Goal: Transaction & Acquisition: Purchase product/service

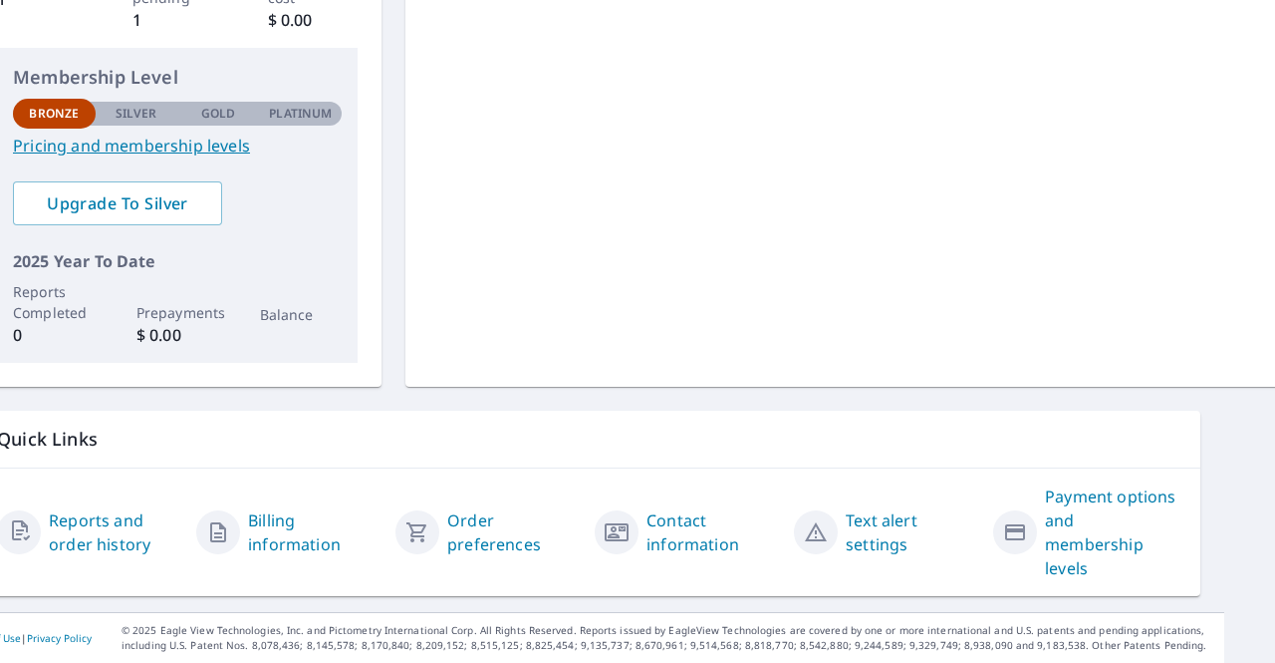
scroll to position [0, 51]
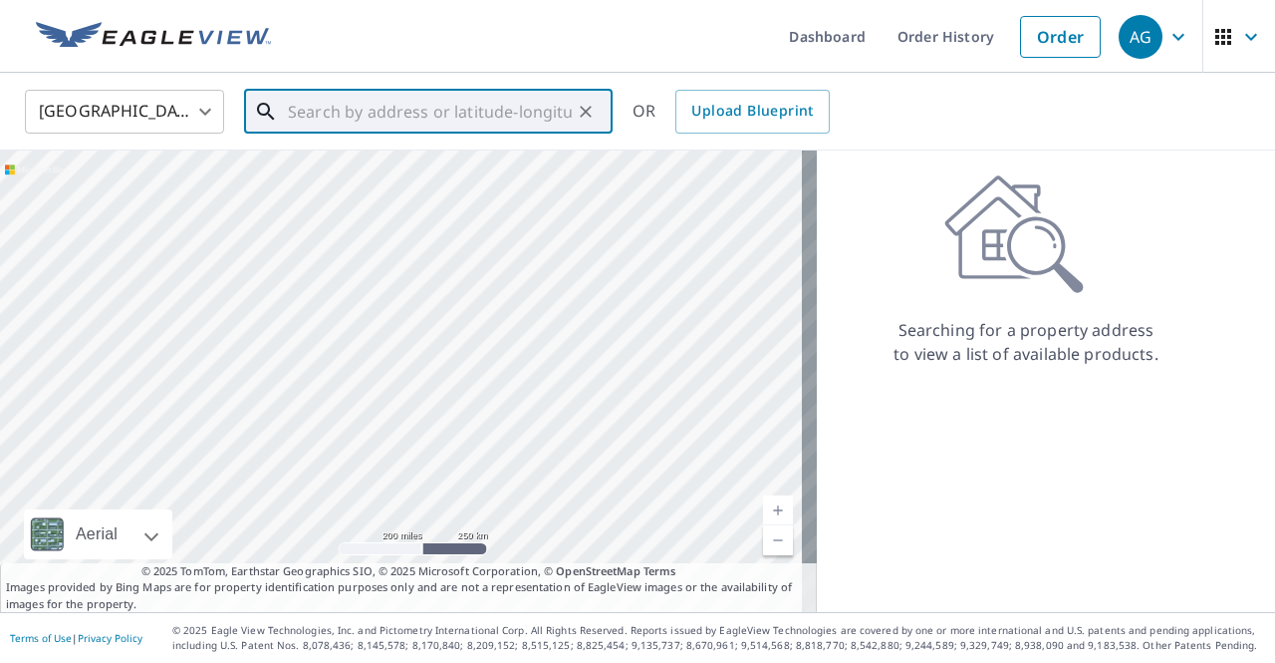
click at [369, 121] on input "text" at bounding box center [430, 112] width 284 height 56
paste input "3697 Dillons Run Rd , Capon Bridge , WV, 26711"
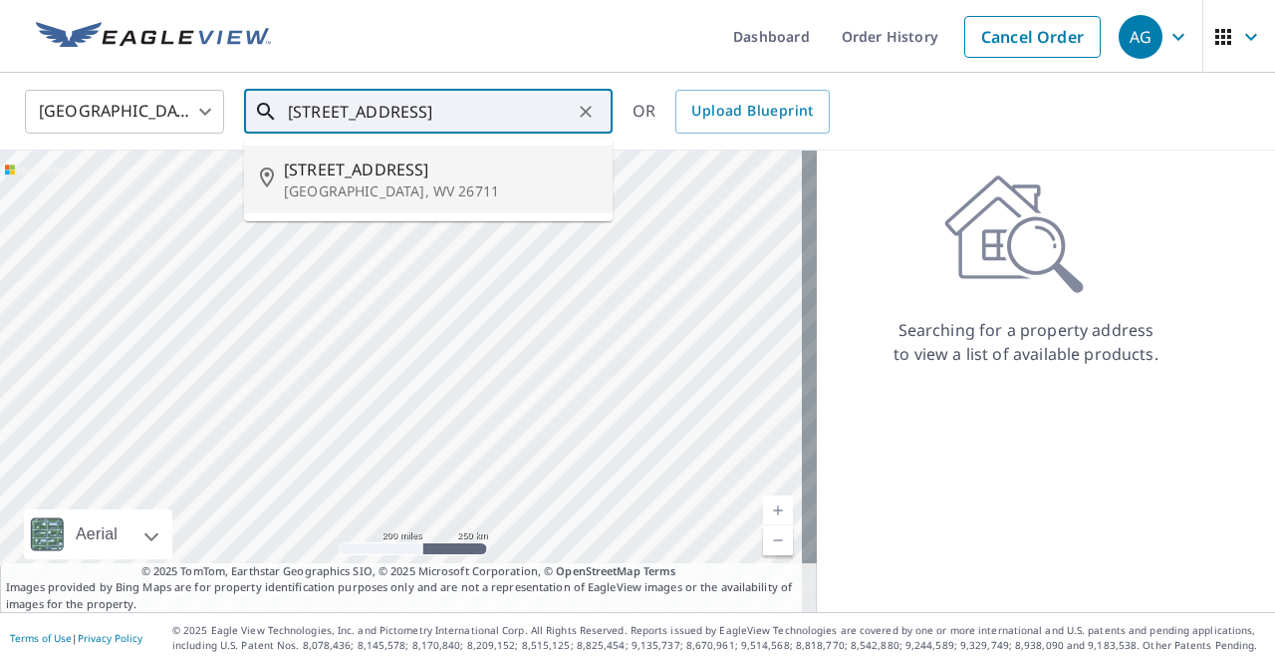
click at [379, 184] on p "[GEOGRAPHIC_DATA], WV 26711" at bounding box center [440, 191] width 313 height 20
type input "3697 Dillons Run Rd Capon Bridge, WV 26711"
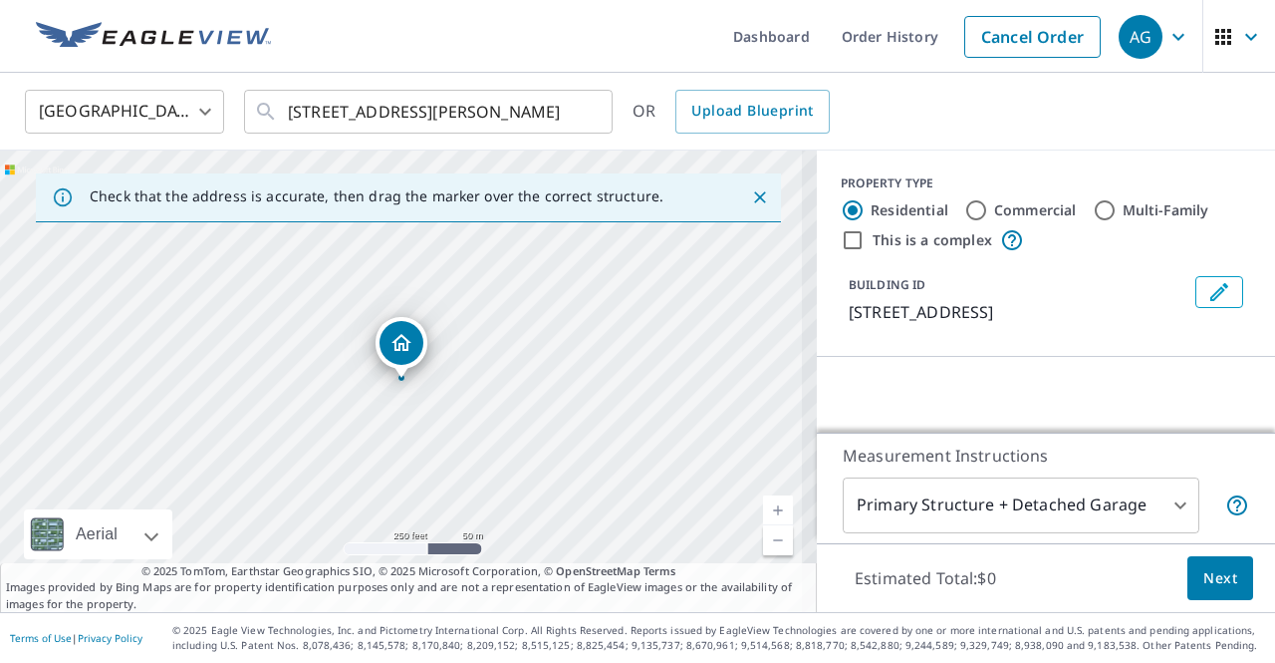
scroll to position [0, 0]
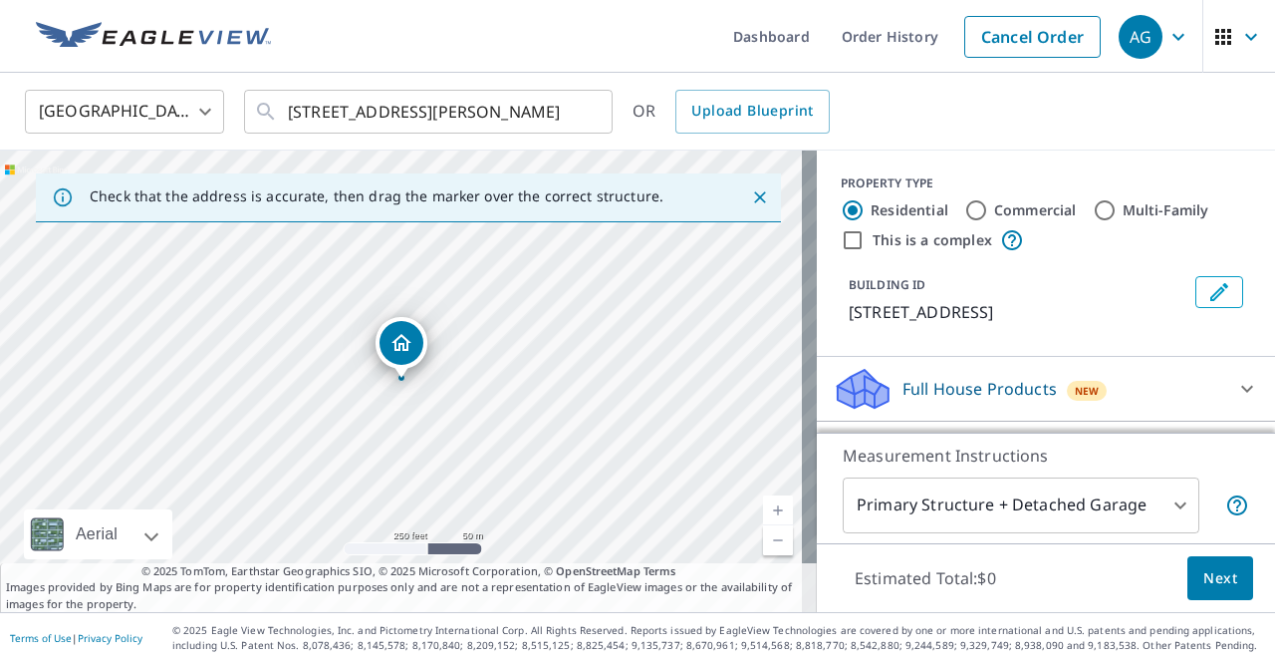
click at [763, 512] on link "Current Level 17, Zoom In" at bounding box center [778, 510] width 30 height 30
click at [763, 512] on link "Current Level 18, Zoom In" at bounding box center [778, 510] width 30 height 30
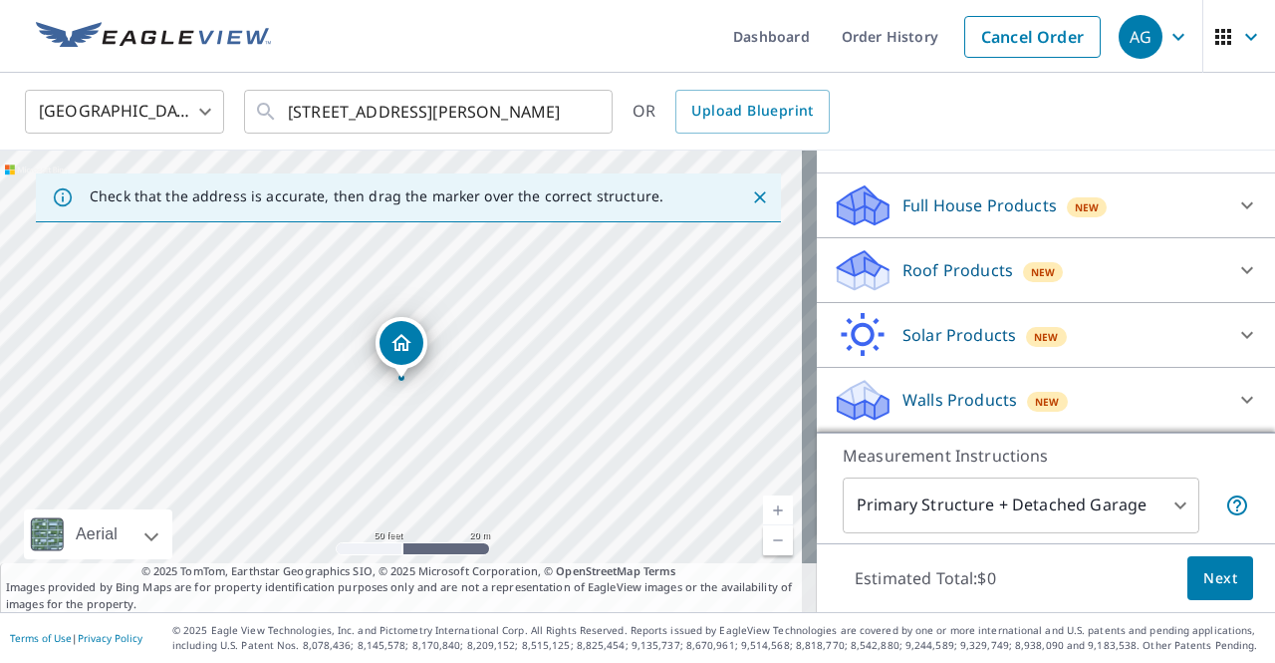
scroll to position [204, 0]
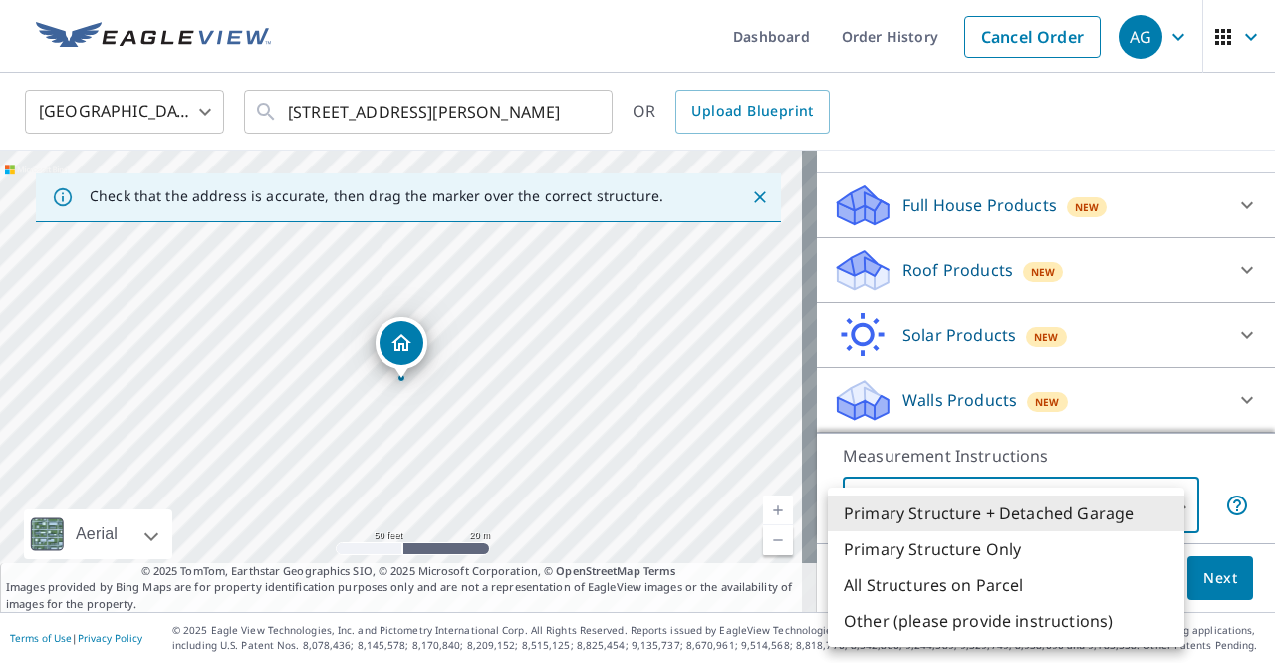
click at [1023, 516] on body "AG AG Dashboard Order History Cancel Order AG United States US ​ 3697 Dillons R…" at bounding box center [637, 331] width 1275 height 663
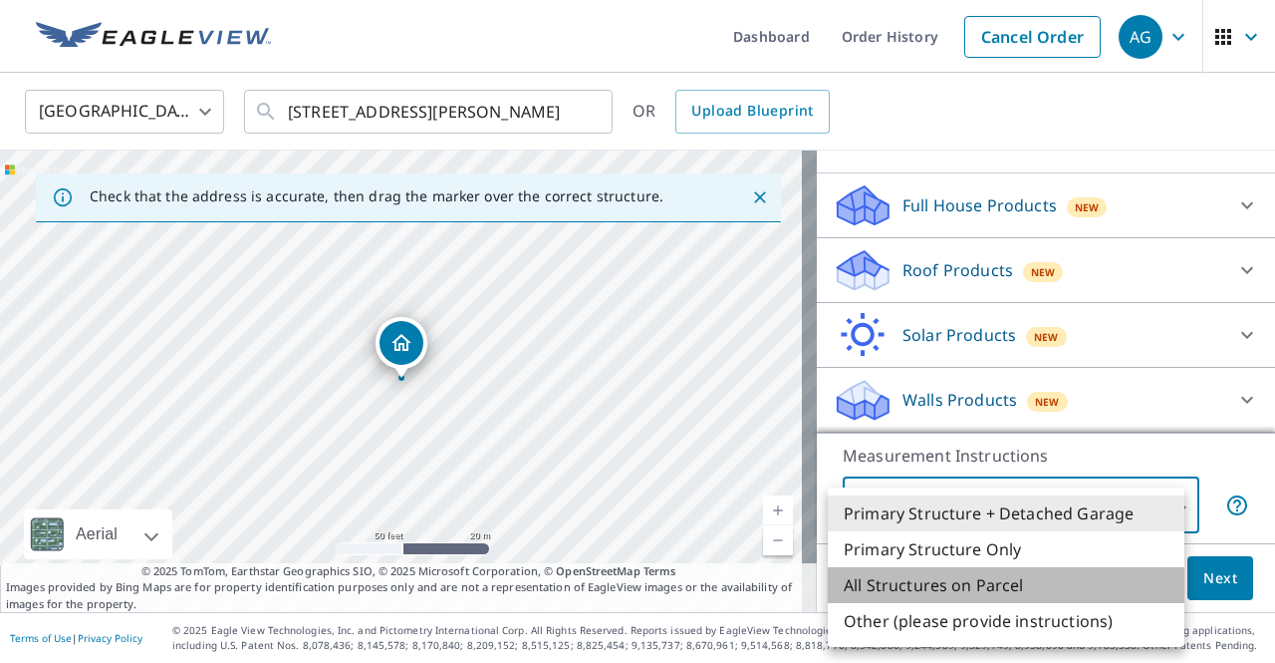
click at [1015, 573] on li "All Structures on Parcel" at bounding box center [1006, 585] width 357 height 36
type input "3"
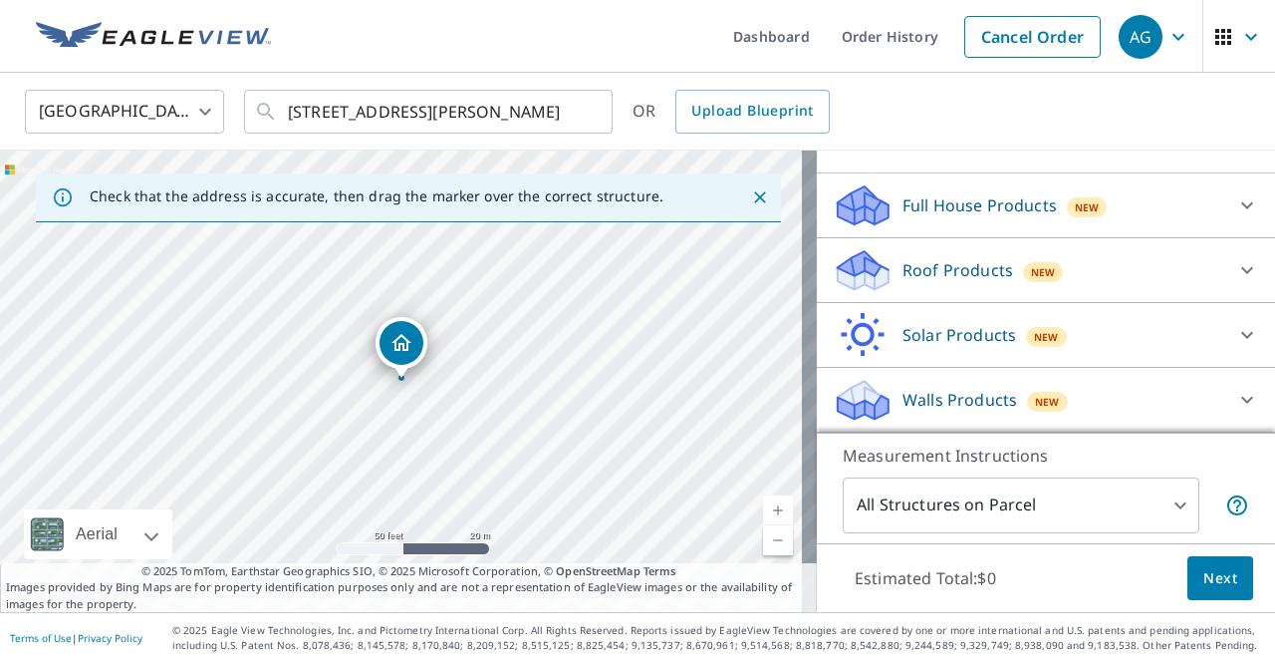
click at [984, 216] on p "Full House Products" at bounding box center [980, 205] width 154 height 24
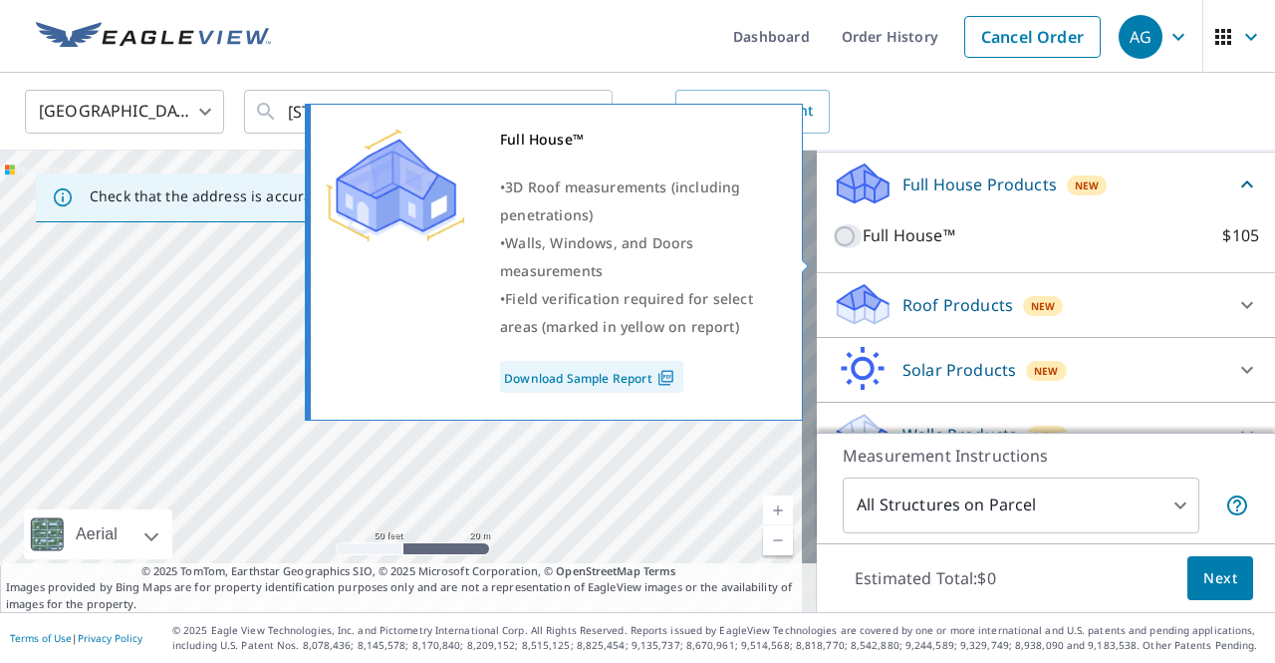
click at [833, 248] on input "Full House™ $105" at bounding box center [848, 236] width 30 height 24
checkbox input "true"
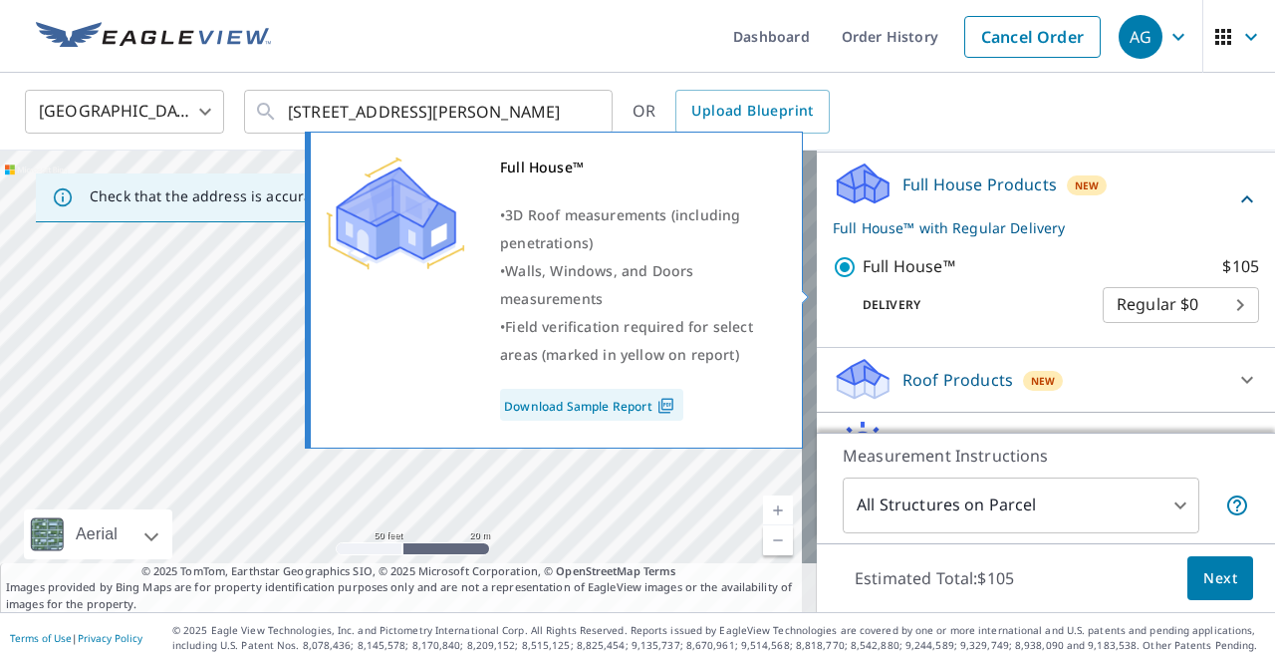
scroll to position [335, 0]
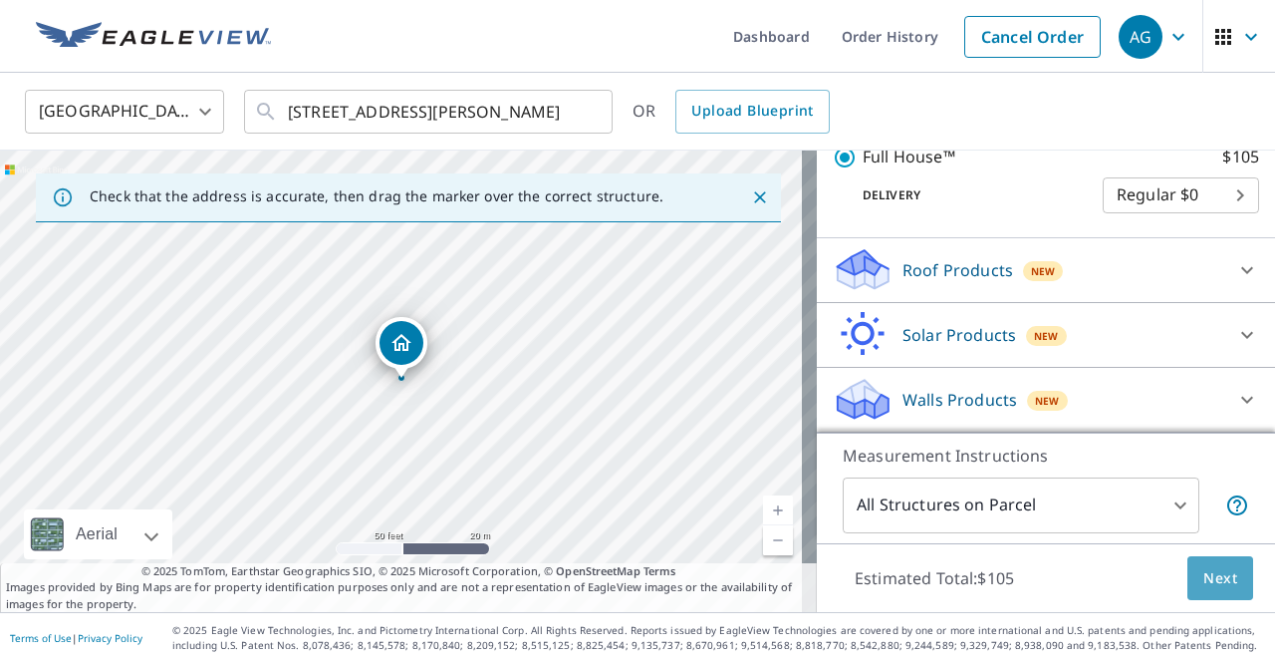
click at [1213, 589] on span "Next" at bounding box center [1221, 578] width 34 height 25
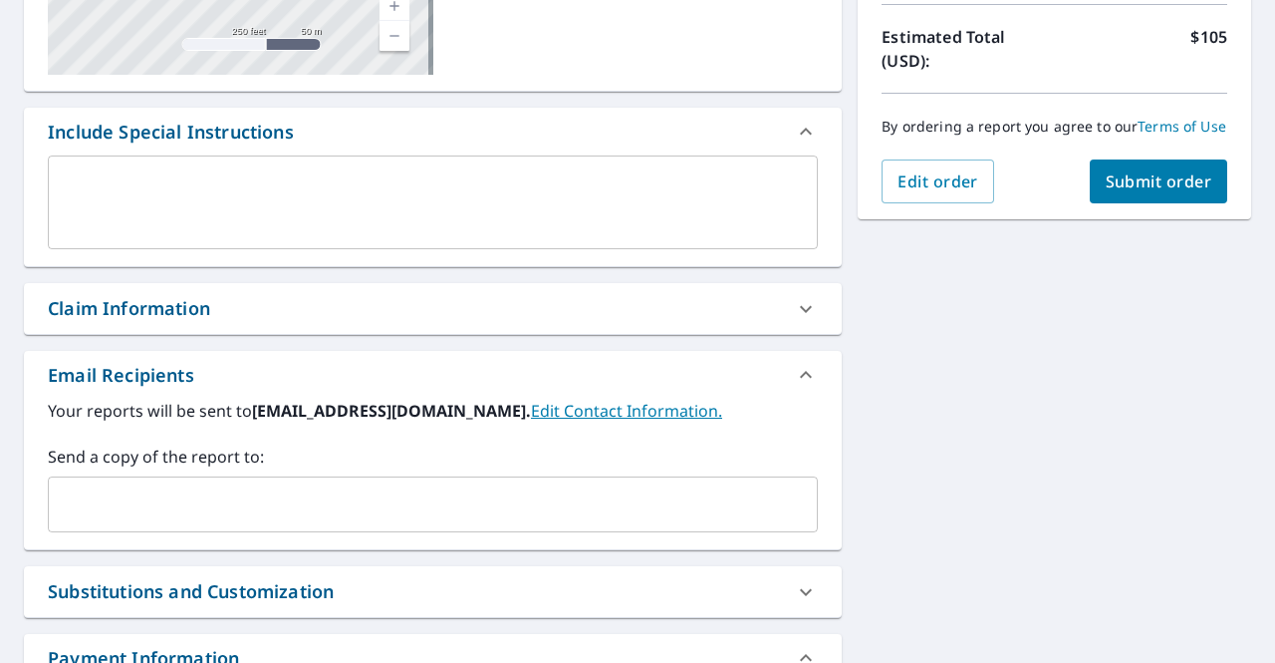
scroll to position [442, 0]
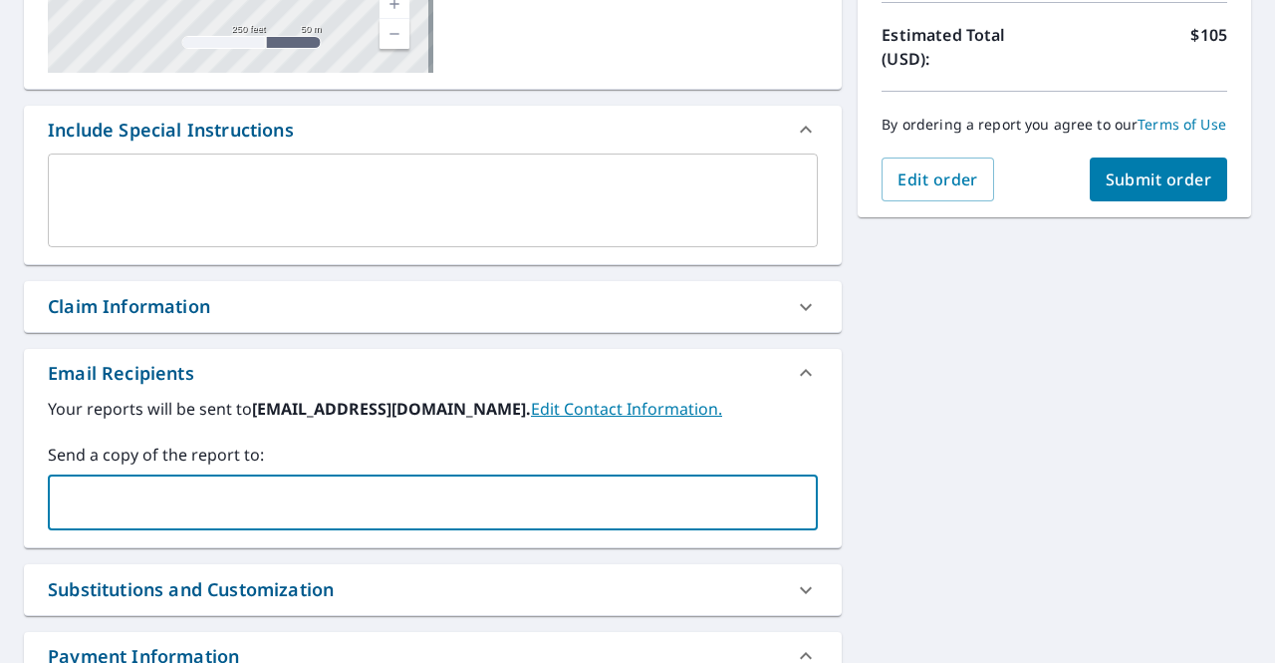
click at [420, 483] on input "text" at bounding box center [418, 502] width 722 height 38
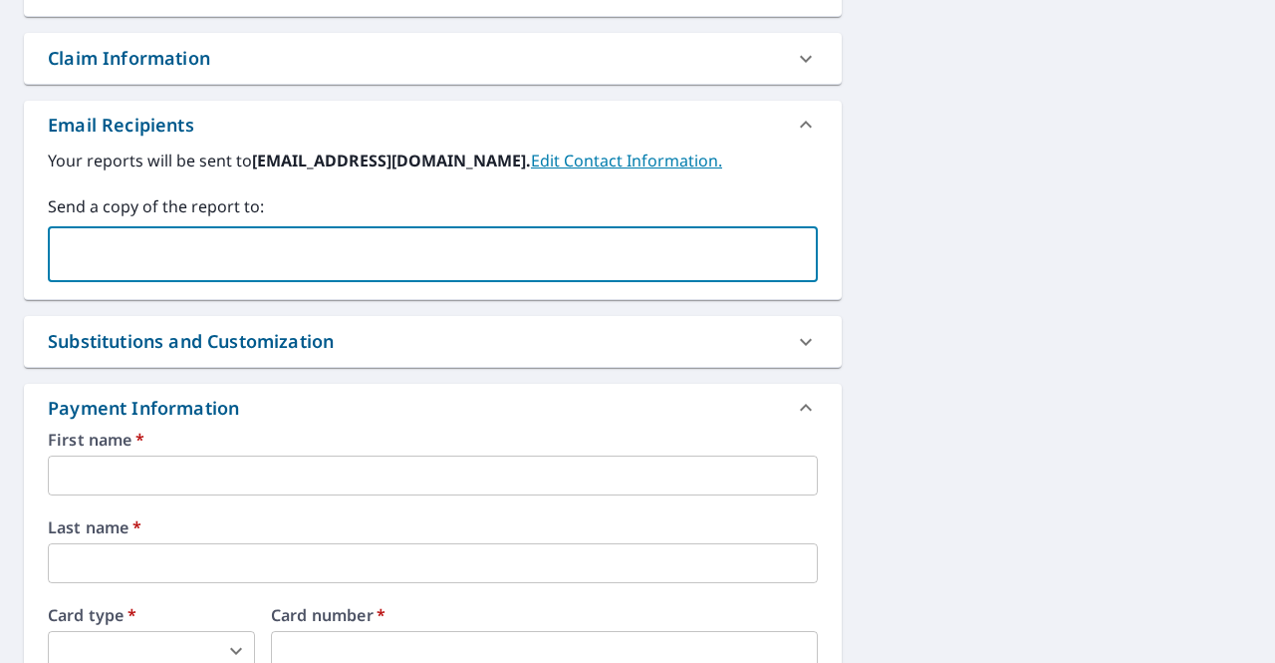
scroll to position [693, 0]
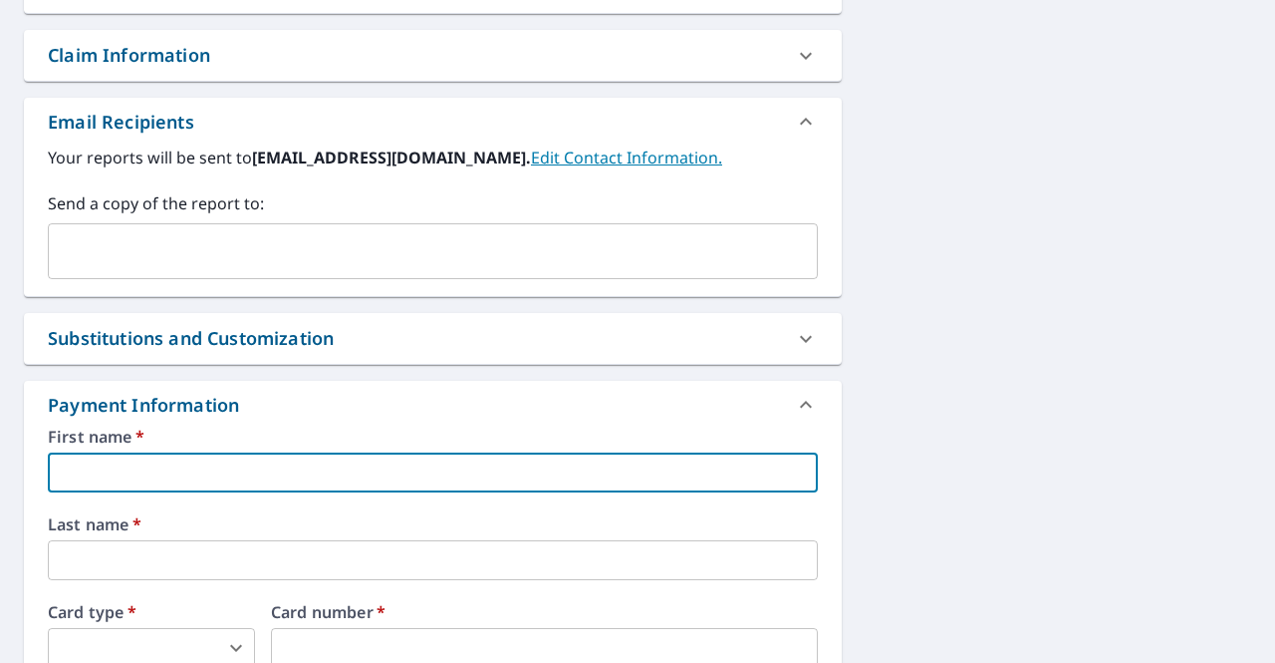
click at [420, 483] on input "text" at bounding box center [433, 472] width 770 height 40
type input "Abigail"
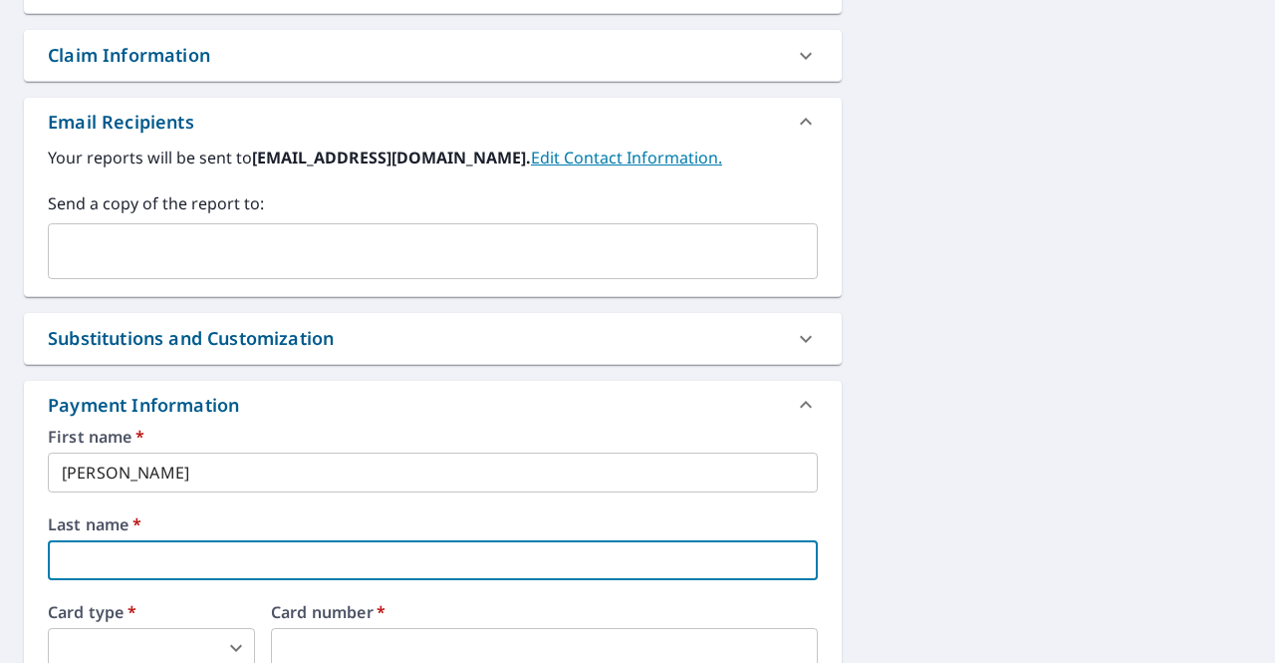
click at [191, 555] on input "text" at bounding box center [433, 560] width 770 height 40
type input "Greca"
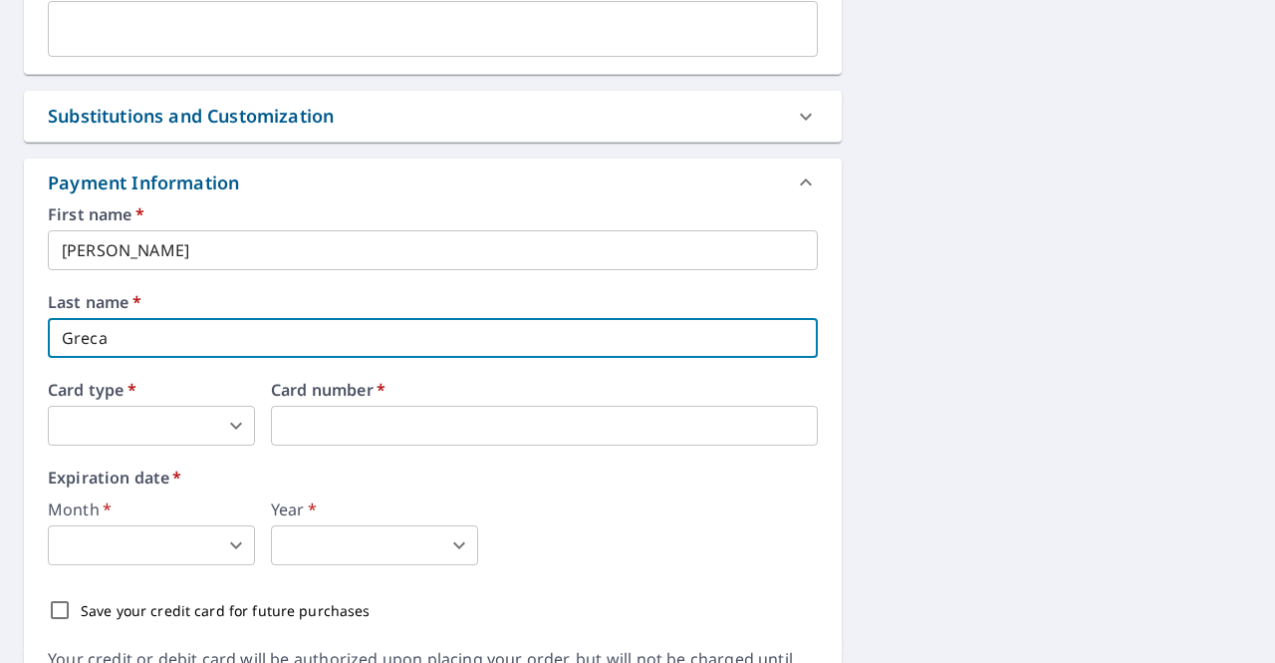
scroll to position [928, 0]
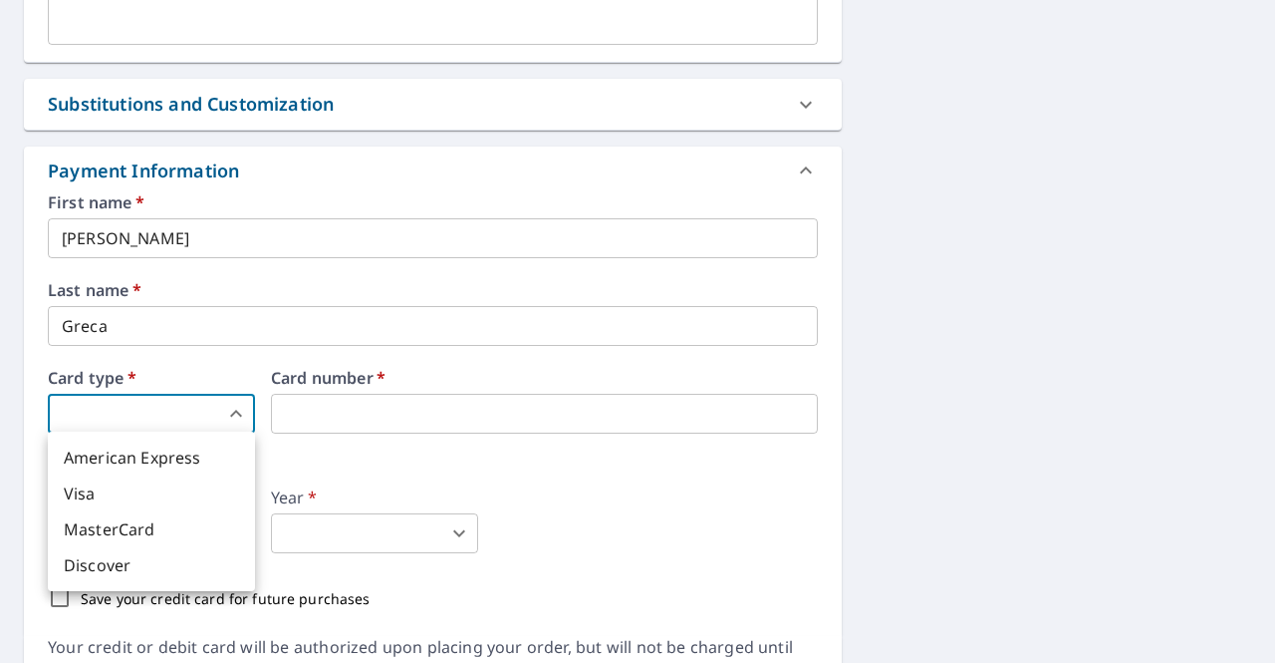
click at [201, 405] on body "AG AG Dashboard Order History Cancel Order AG Dashboard / Finalize Order Finali…" at bounding box center [637, 331] width 1275 height 663
click at [185, 446] on li "American Express" at bounding box center [151, 457] width 207 height 36
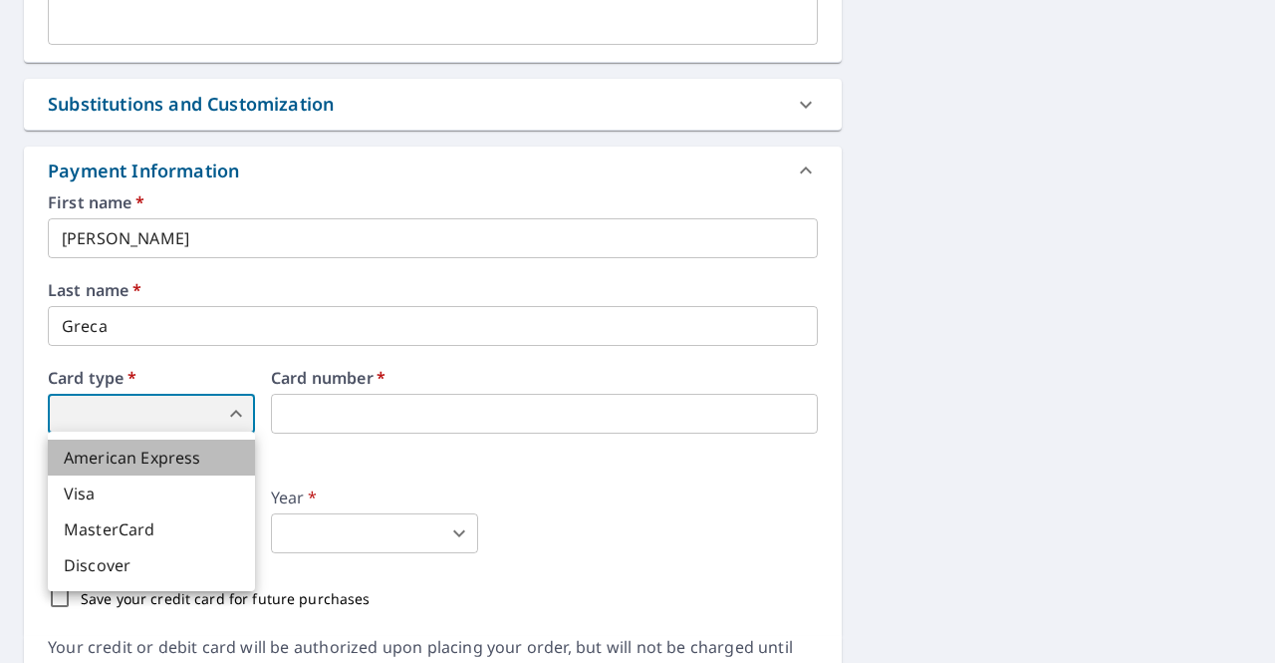
type input "1"
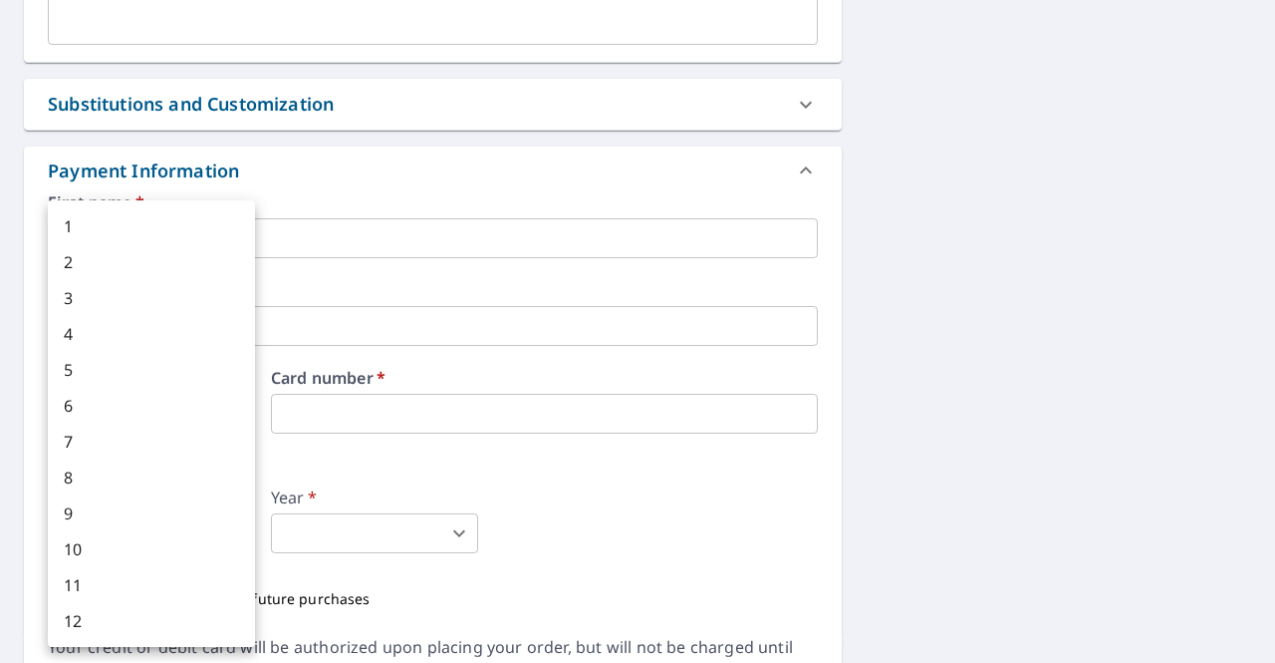
click at [197, 528] on body "AG AG Dashboard Order History Cancel Order AG Dashboard / Finalize Order Finali…" at bounding box center [637, 331] width 1275 height 663
click at [122, 398] on li "6" at bounding box center [151, 406] width 207 height 36
type input "6"
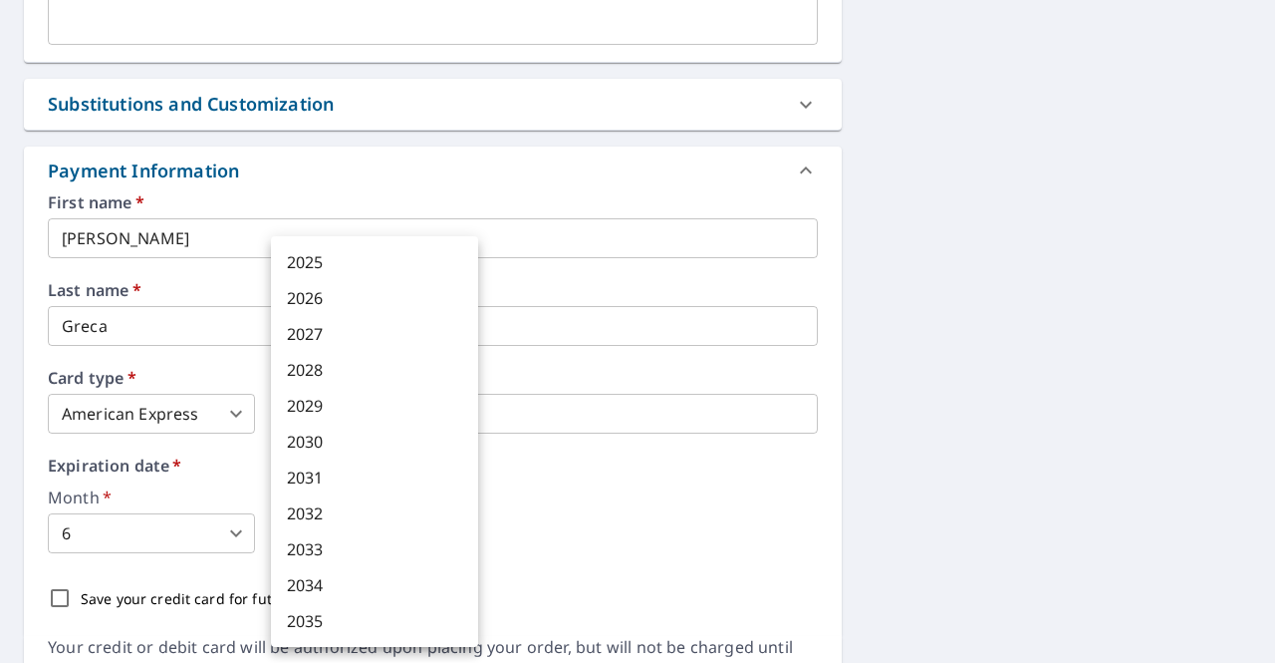
click at [313, 522] on body "AG AG Dashboard Order History Cancel Order AG Dashboard / Finalize Order Finali…" at bounding box center [637, 331] width 1275 height 663
click at [340, 449] on li "2030" at bounding box center [374, 441] width 207 height 36
type input "2030"
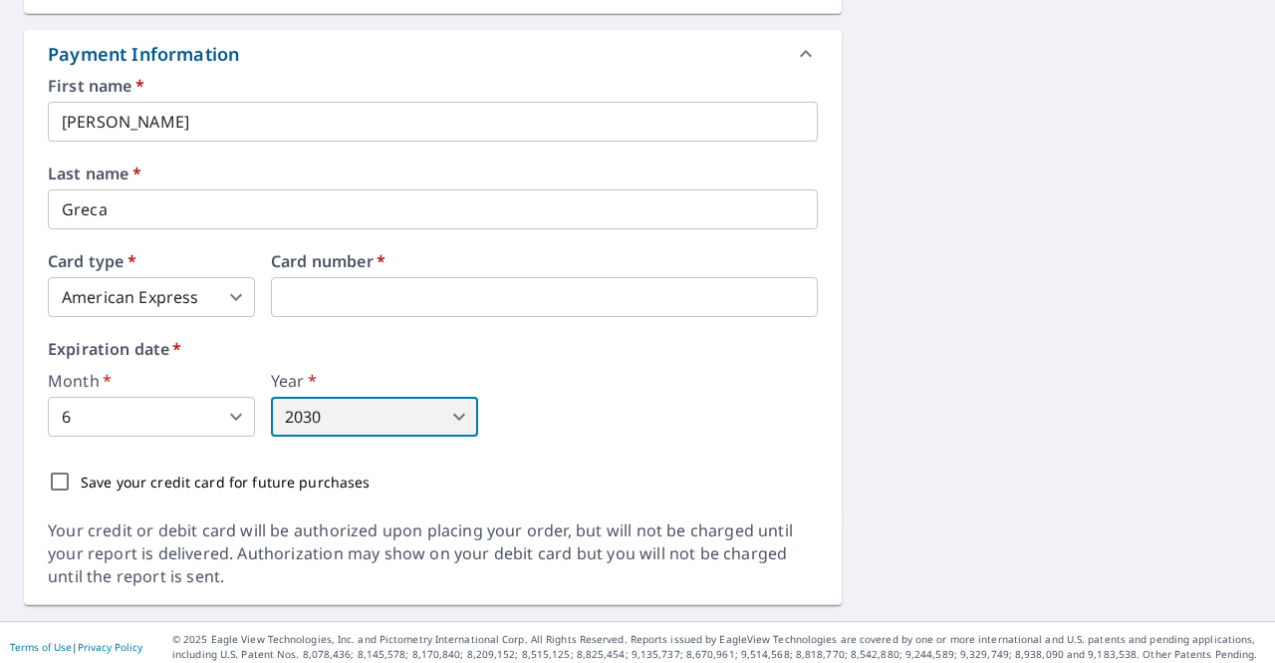
scroll to position [1050, 0]
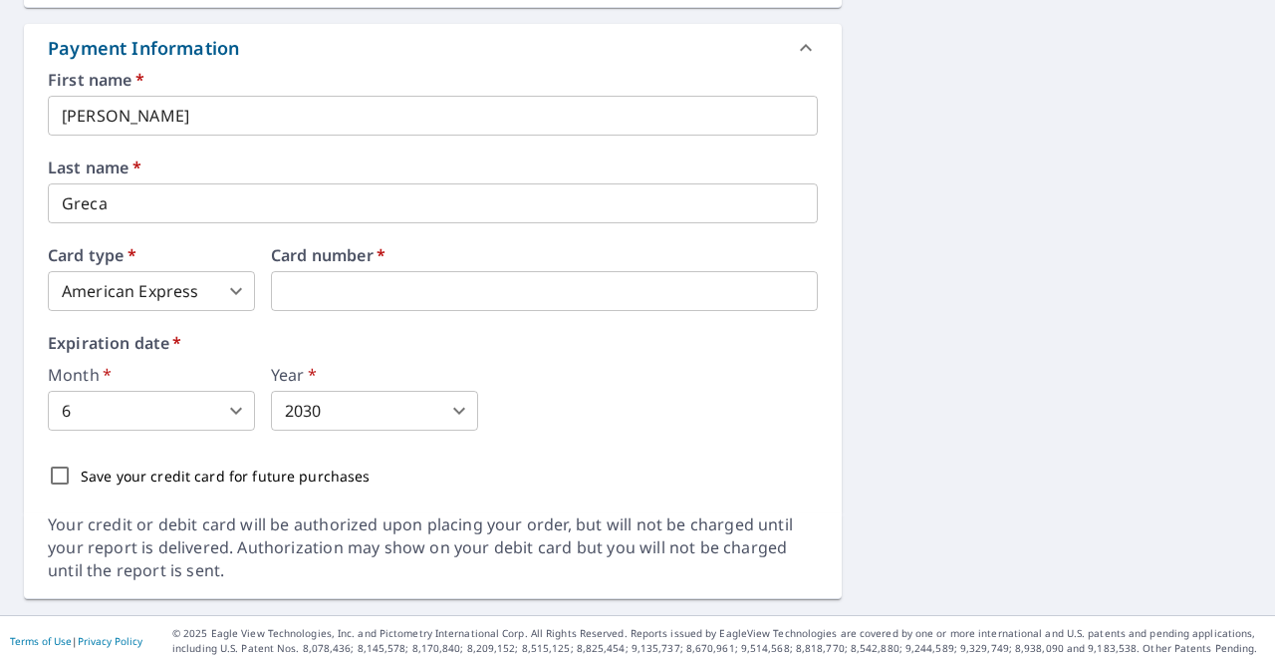
click at [141, 475] on p "Save your credit card for future purchases" at bounding box center [226, 475] width 290 height 21
click at [81, 475] on input "Save your credit card for future purchases" at bounding box center [60, 475] width 42 height 42
checkbox input "true"
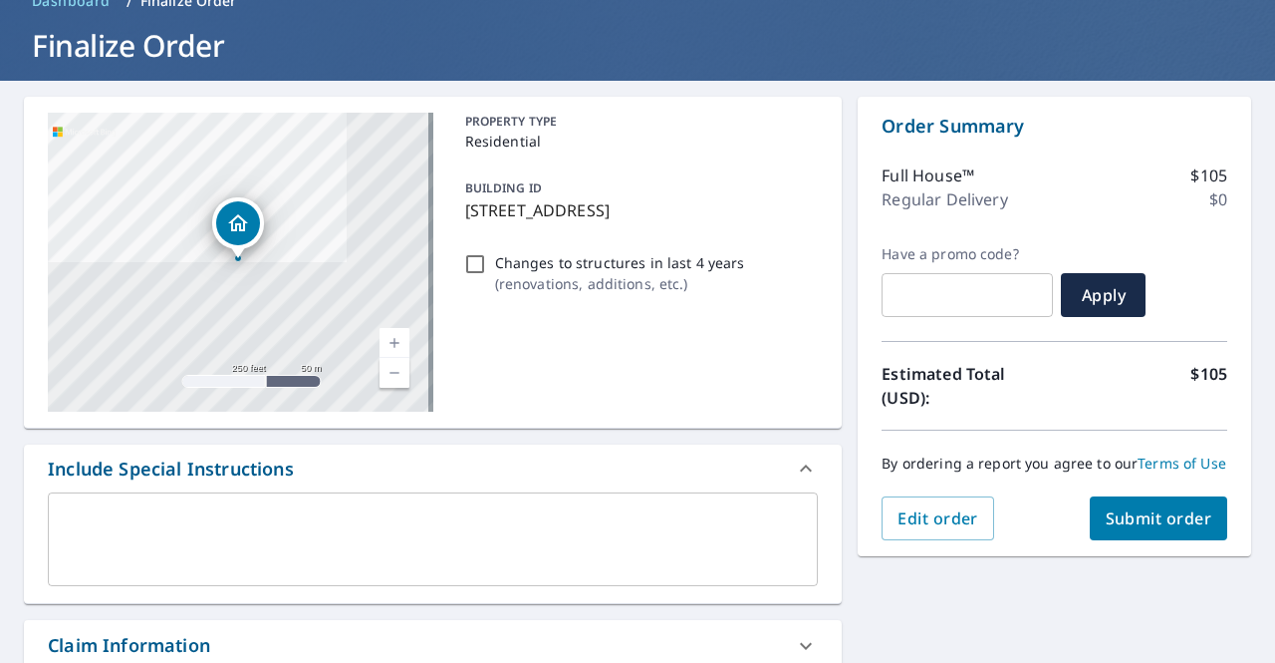
scroll to position [0, 0]
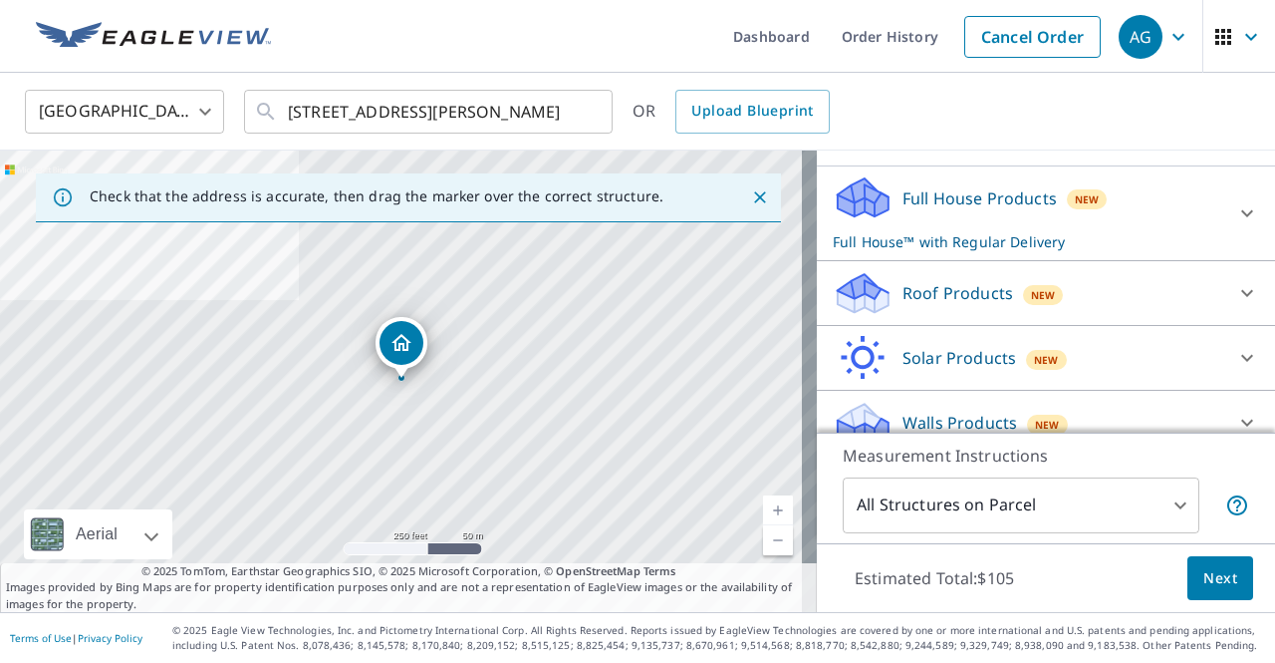
scroll to position [189, 0]
click at [952, 508] on body "AG AG Dashboard Order History Cancel Order AG United States US ​ 3697 Dillons R…" at bounding box center [637, 331] width 1275 height 663
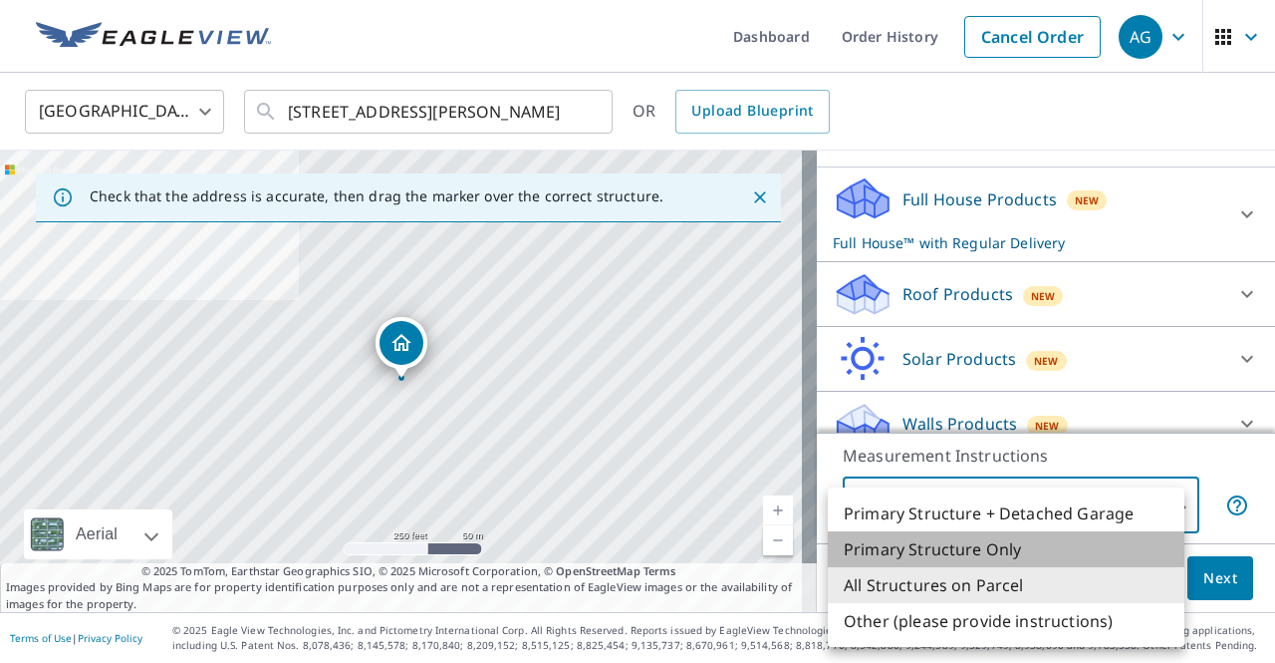
click at [951, 541] on li "Primary Structure Only" at bounding box center [1006, 549] width 357 height 36
type input "2"
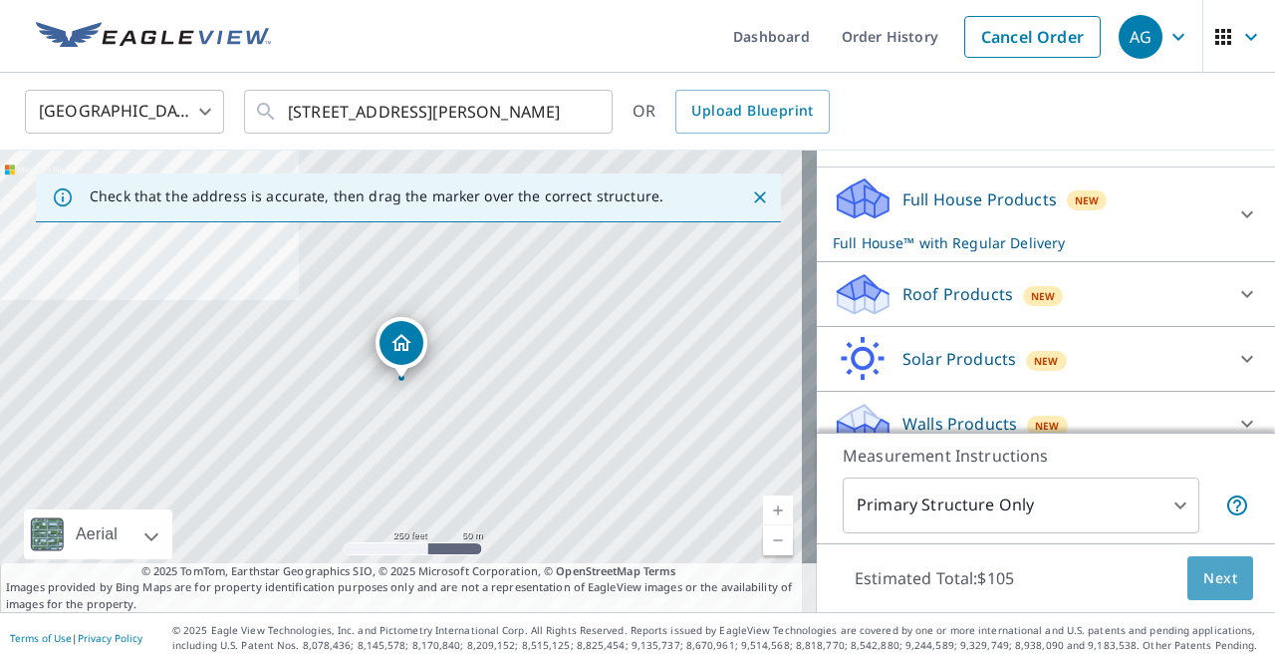
click at [1204, 575] on span "Next" at bounding box center [1221, 578] width 34 height 25
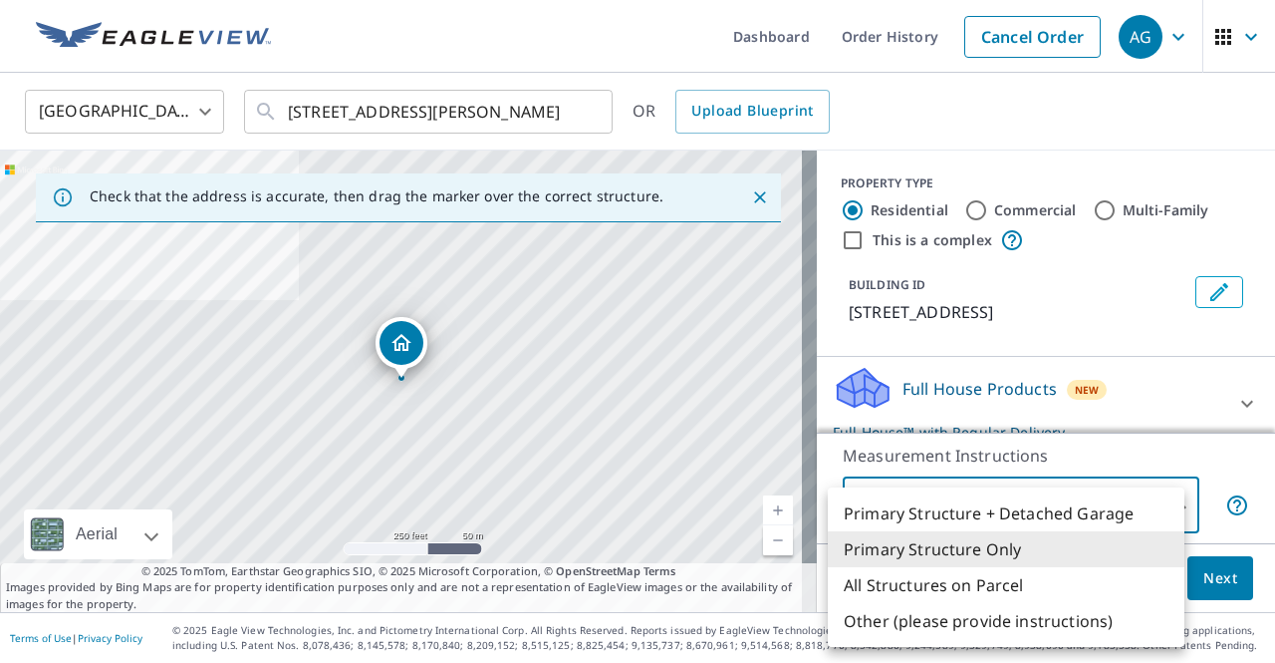
click at [955, 507] on body "AG AG Dashboard Order History Cancel Order AG United States US ​ 3697 Dillons R…" at bounding box center [637, 331] width 1275 height 663
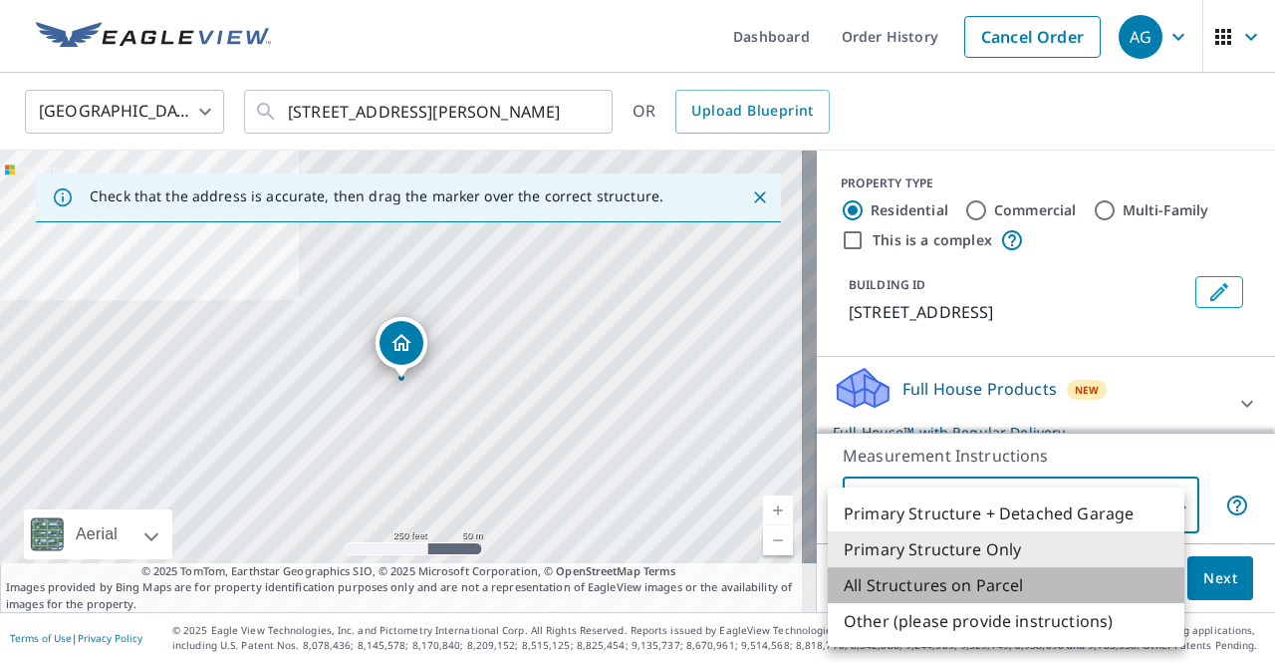
click at [961, 571] on li "All Structures on Parcel" at bounding box center [1006, 585] width 357 height 36
type input "3"
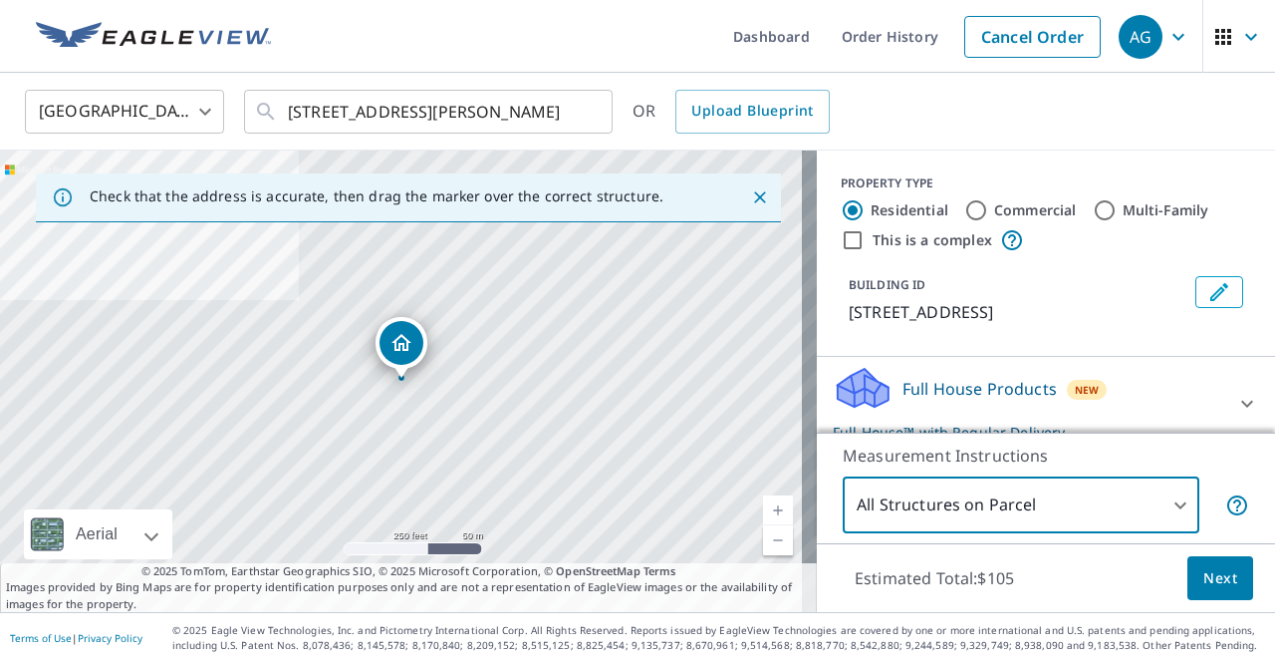
click at [1204, 566] on span "Next" at bounding box center [1221, 578] width 34 height 25
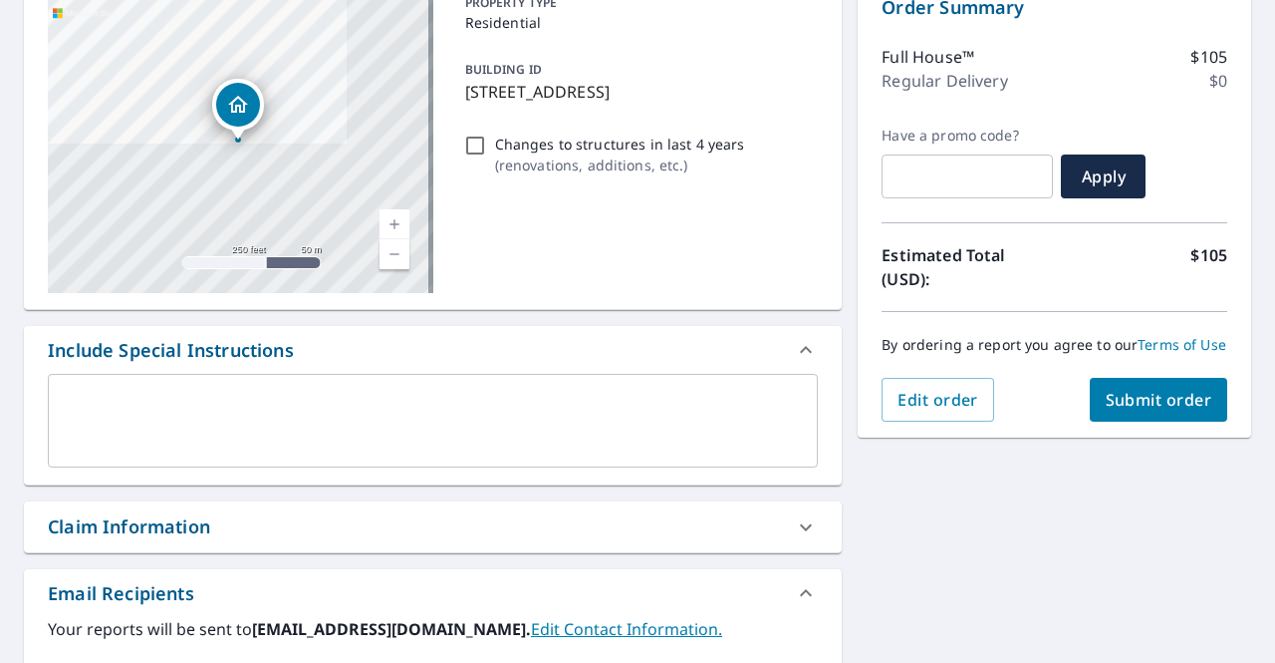
scroll to position [145, 0]
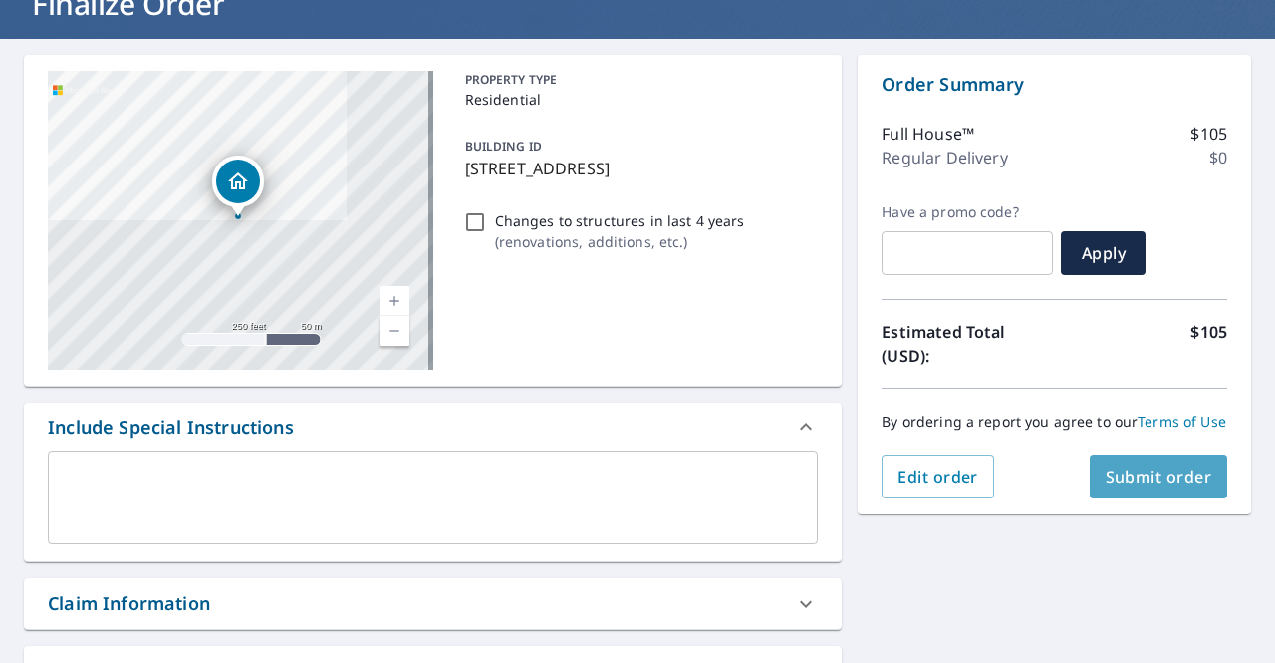
click at [1120, 487] on span "Submit order" at bounding box center [1159, 476] width 107 height 22
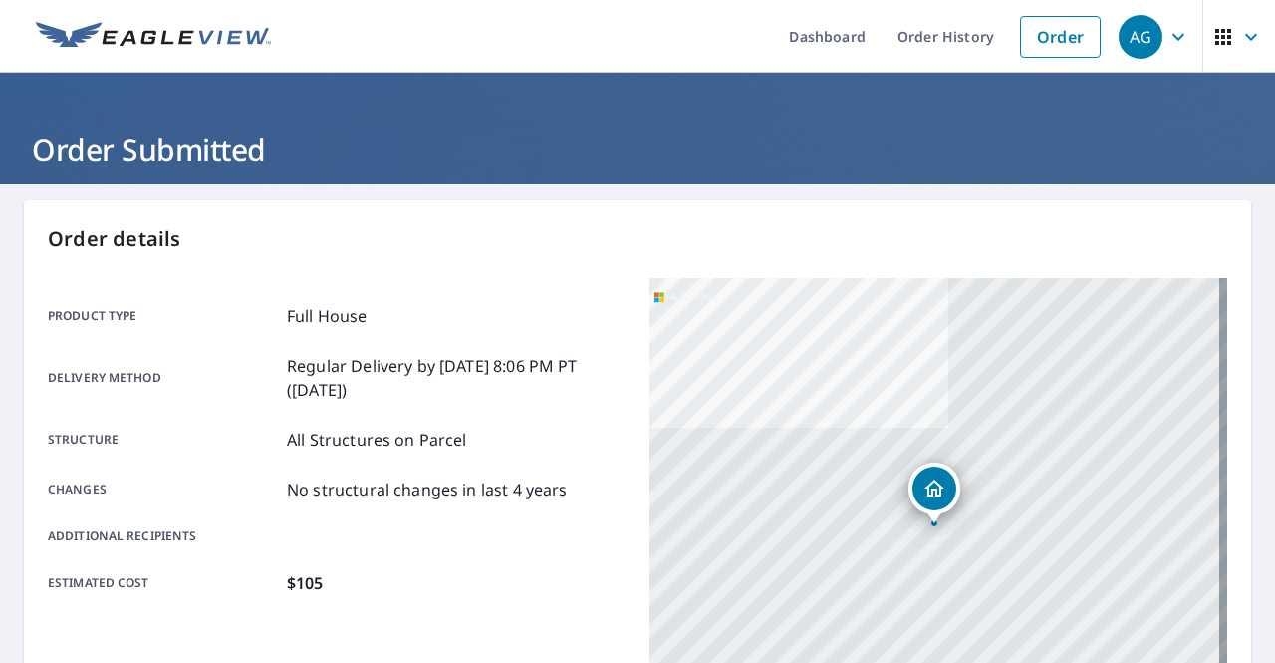
click at [1144, 40] on div "AG" at bounding box center [1141, 37] width 44 height 44
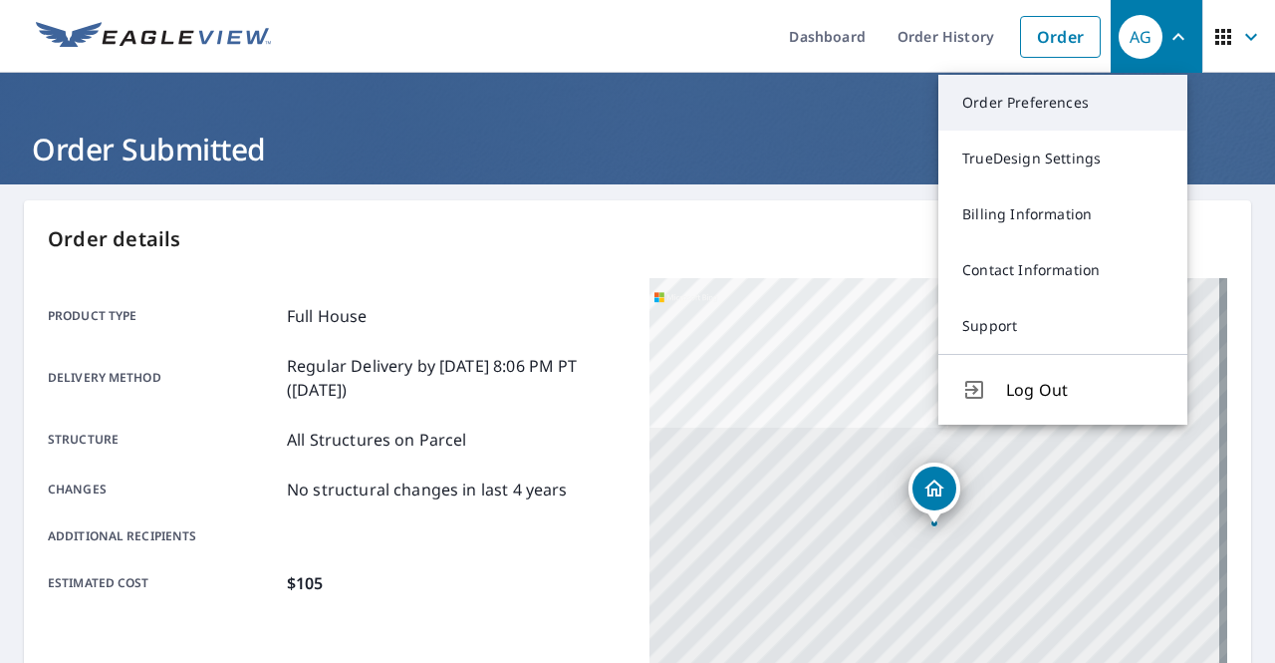
click at [1084, 107] on link "Order Preferences" at bounding box center [1062, 103] width 249 height 56
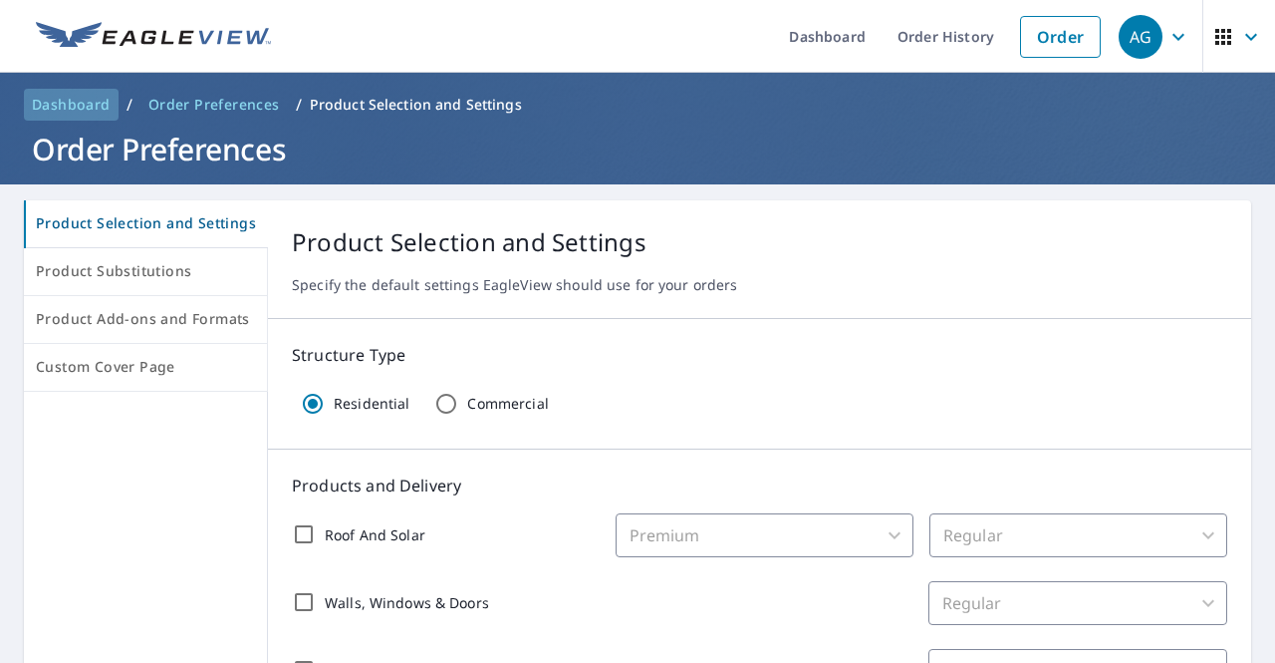
click at [88, 99] on span "Dashboard" at bounding box center [71, 105] width 79 height 20
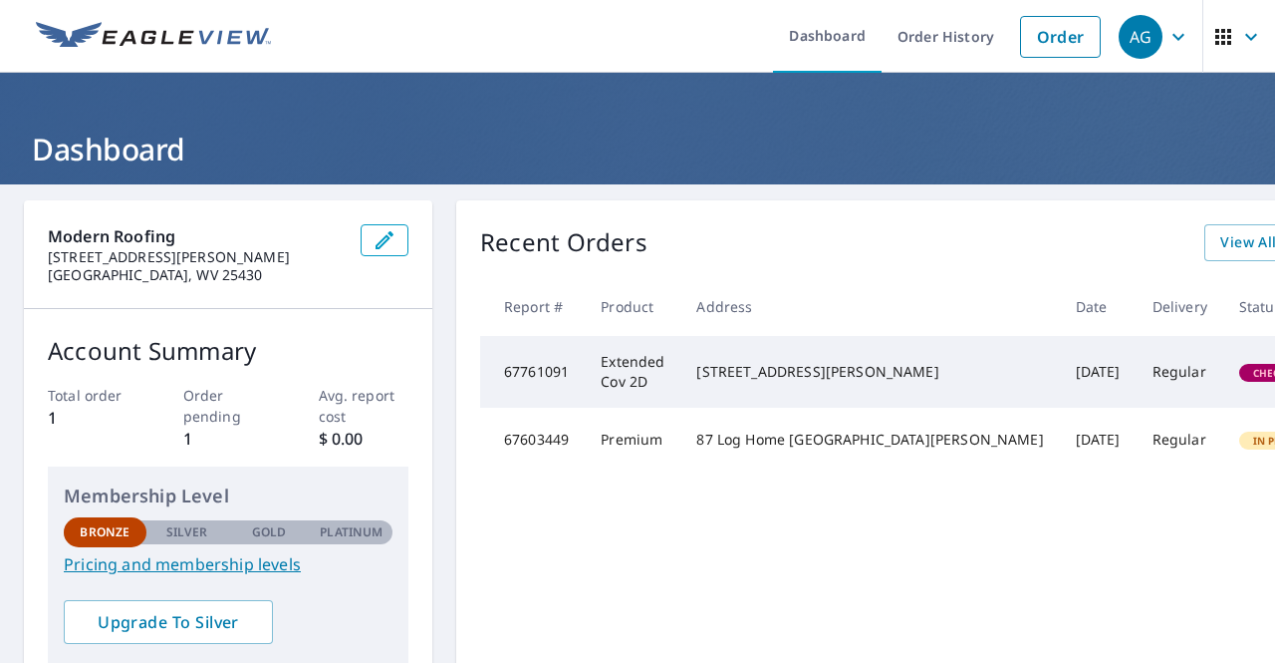
click at [206, 51] on img at bounding box center [153, 37] width 235 height 30
click at [1239, 45] on icon "button" at bounding box center [1251, 37] width 24 height 24
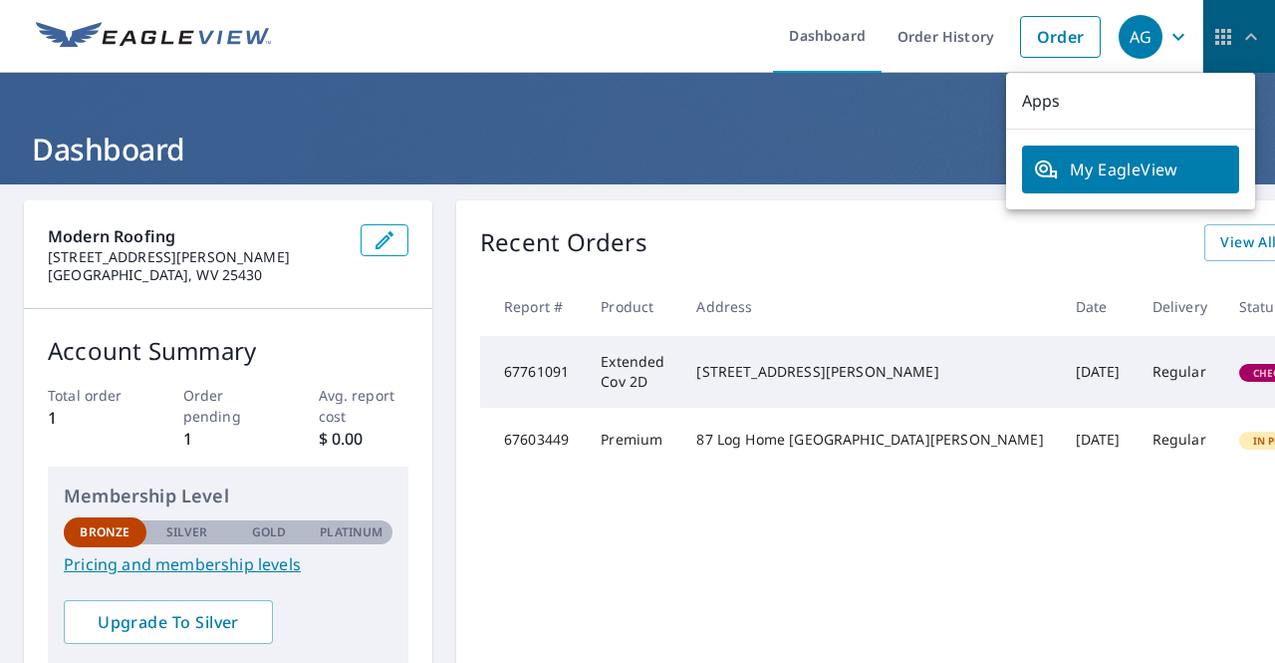
click at [1239, 45] on icon "button" at bounding box center [1251, 37] width 24 height 24
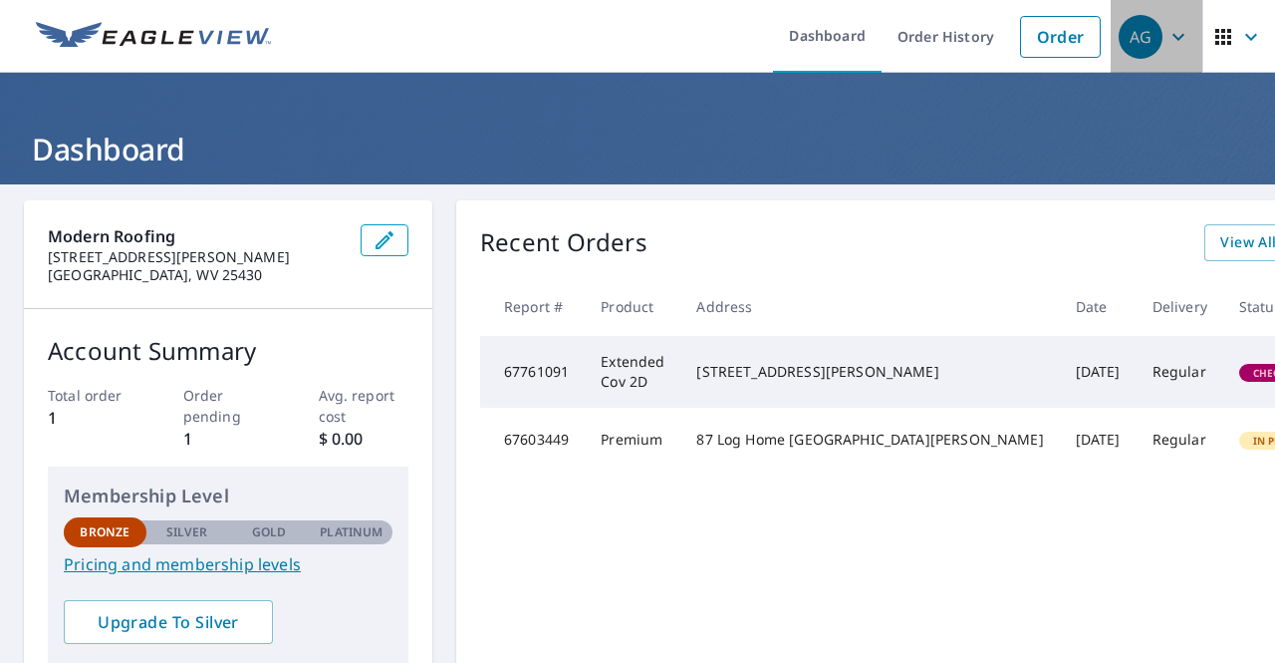
click at [1183, 38] on button "AG" at bounding box center [1157, 36] width 92 height 73
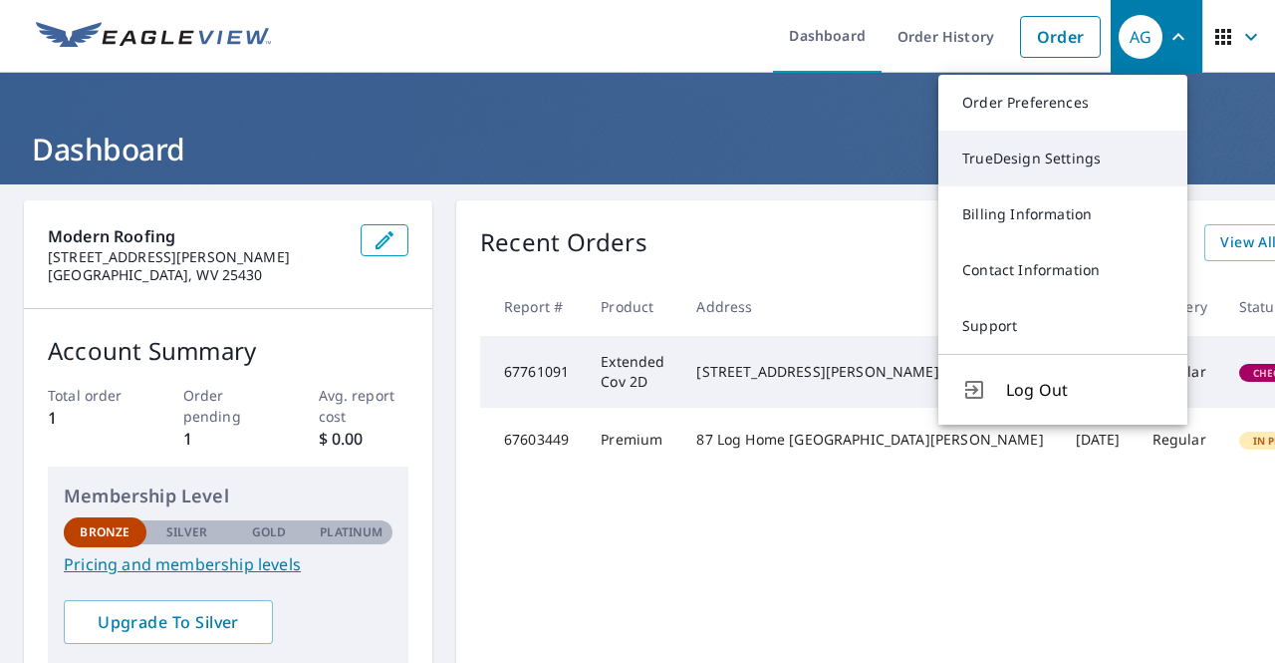
click at [1084, 154] on link "TrueDesign Settings" at bounding box center [1062, 159] width 249 height 56
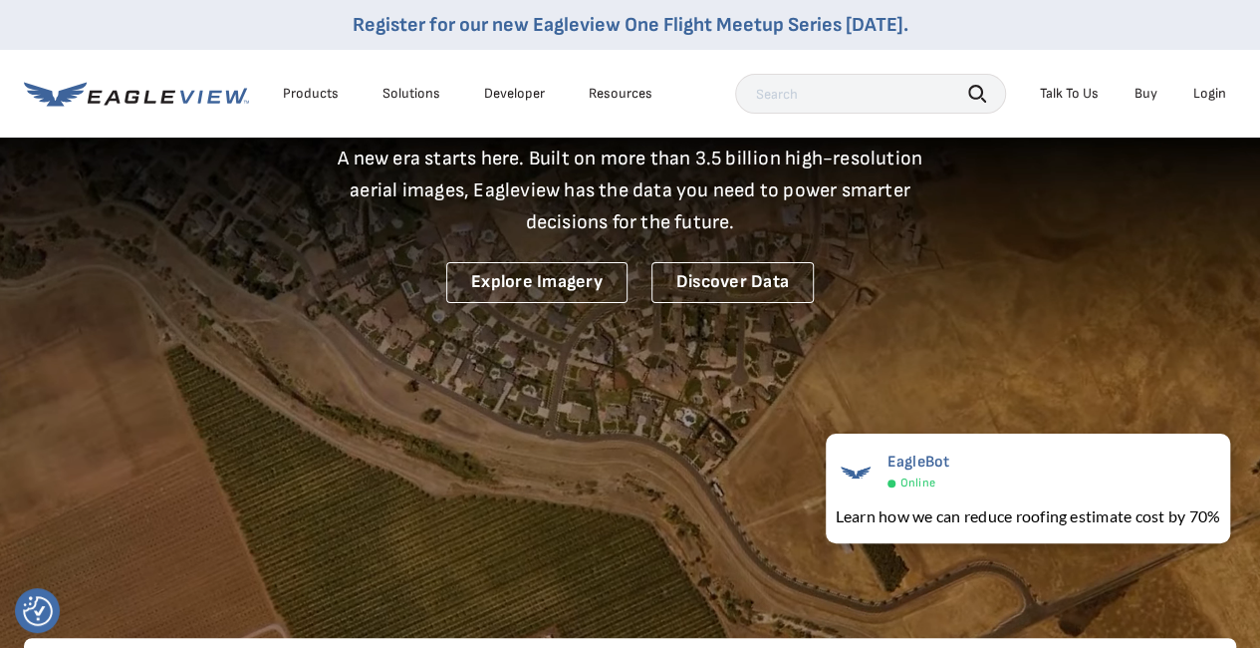
click at [303, 94] on div "Products" at bounding box center [311, 94] width 56 height 18
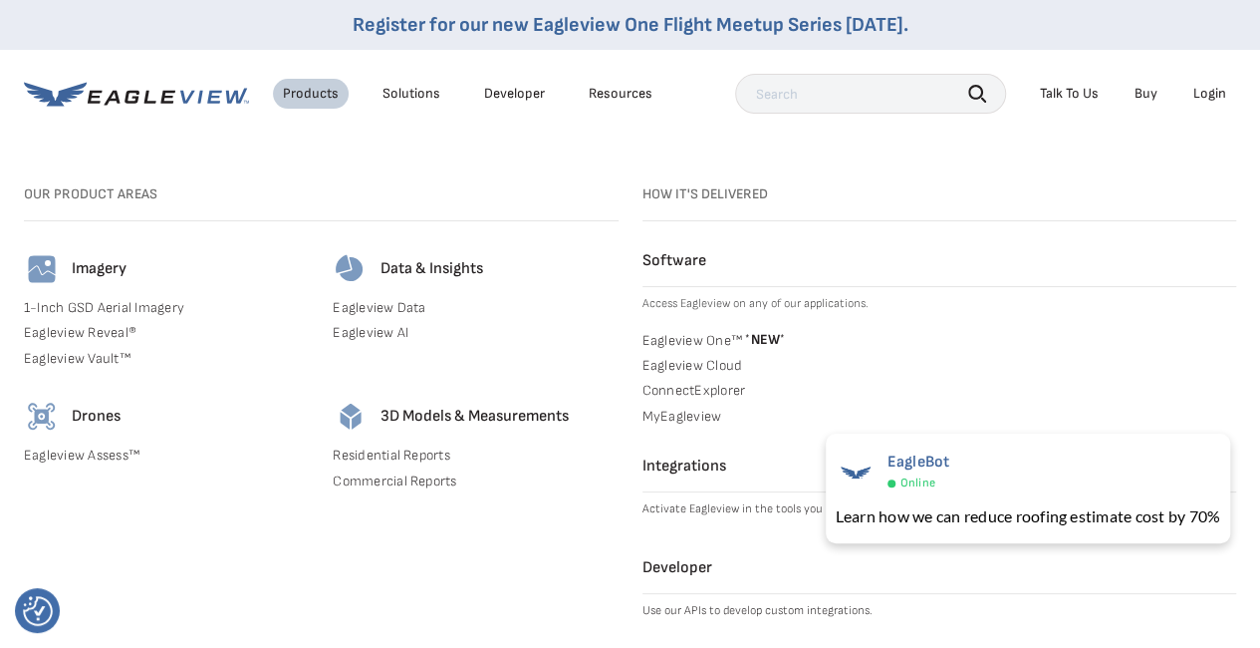
click at [379, 450] on link "Residential Reports" at bounding box center [475, 455] width 285 height 18
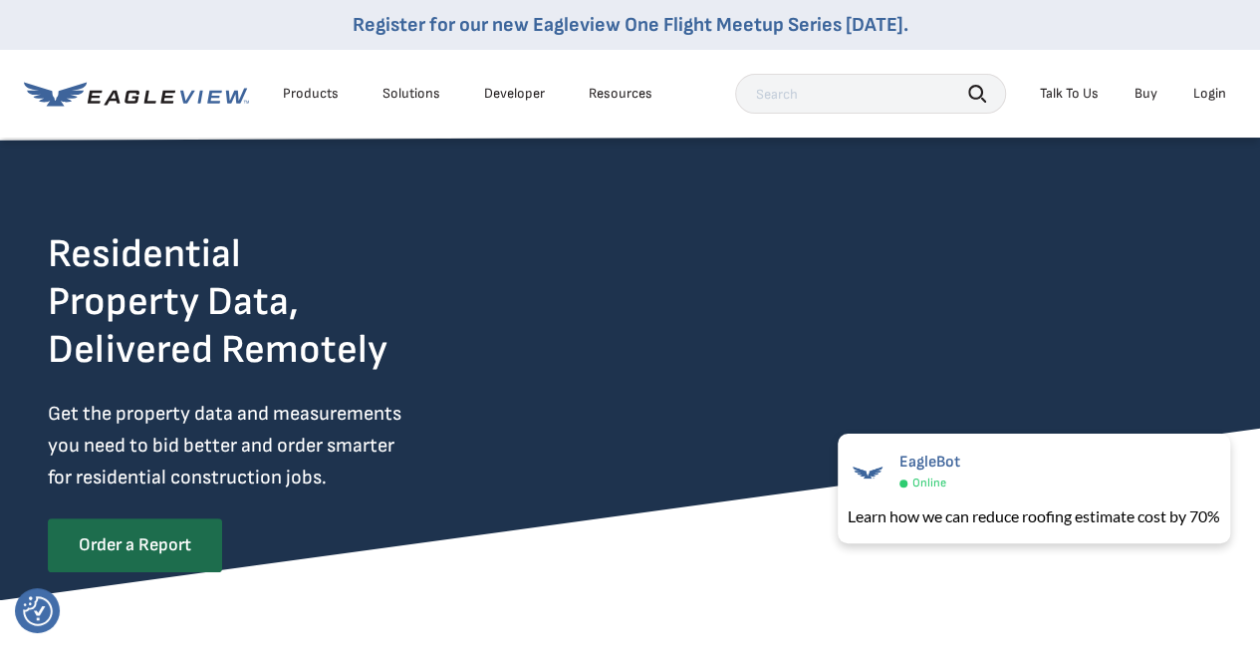
click at [428, 93] on div "Solutions" at bounding box center [412, 94] width 58 height 18
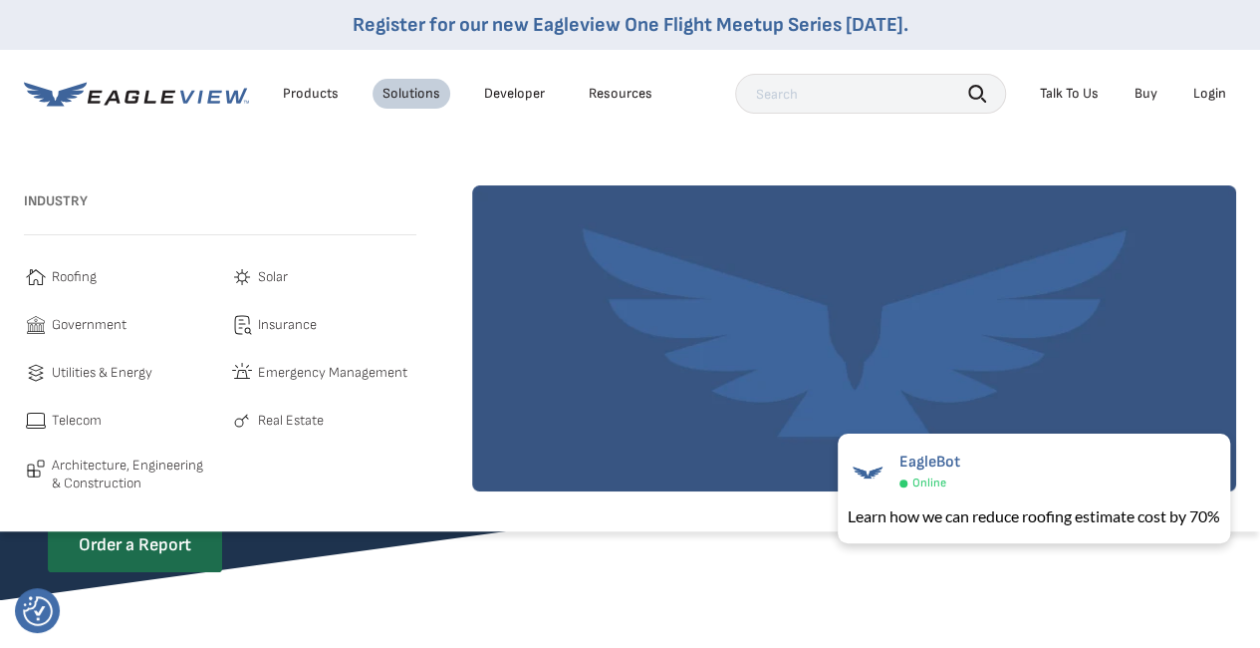
click at [322, 87] on div "Products" at bounding box center [311, 94] width 56 height 18
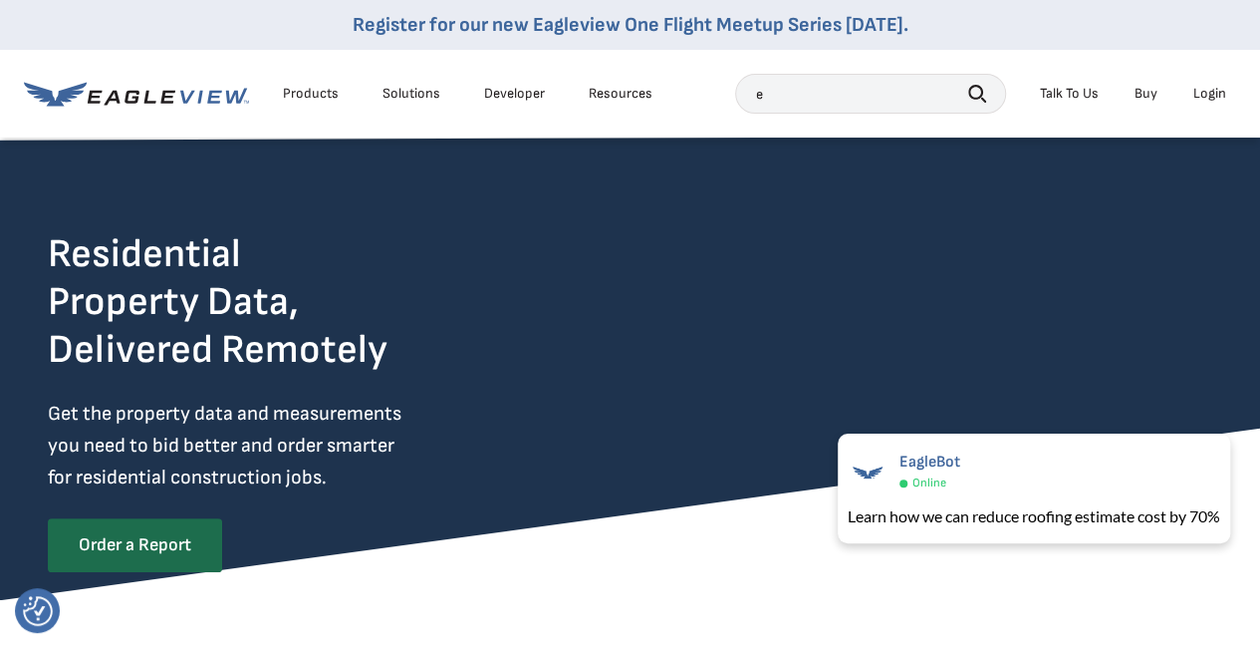
click at [760, 87] on input "e" at bounding box center [870, 94] width 271 height 40
type input "extended coverage 2d"
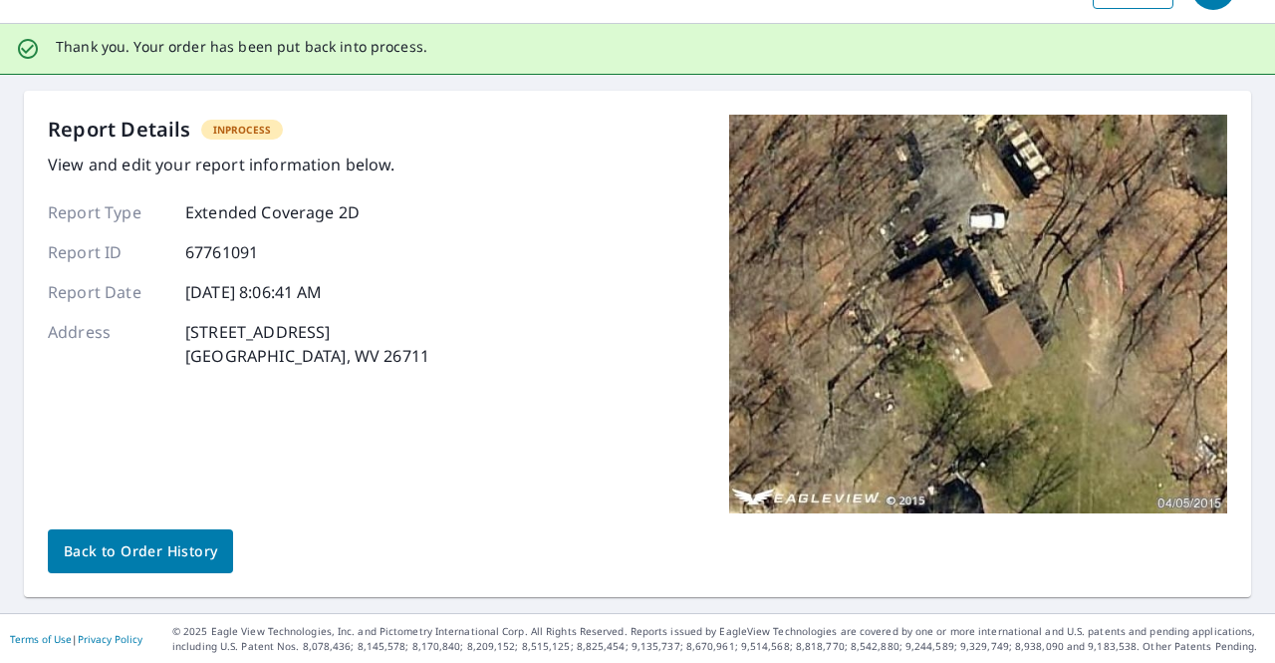
scroll to position [49, 0]
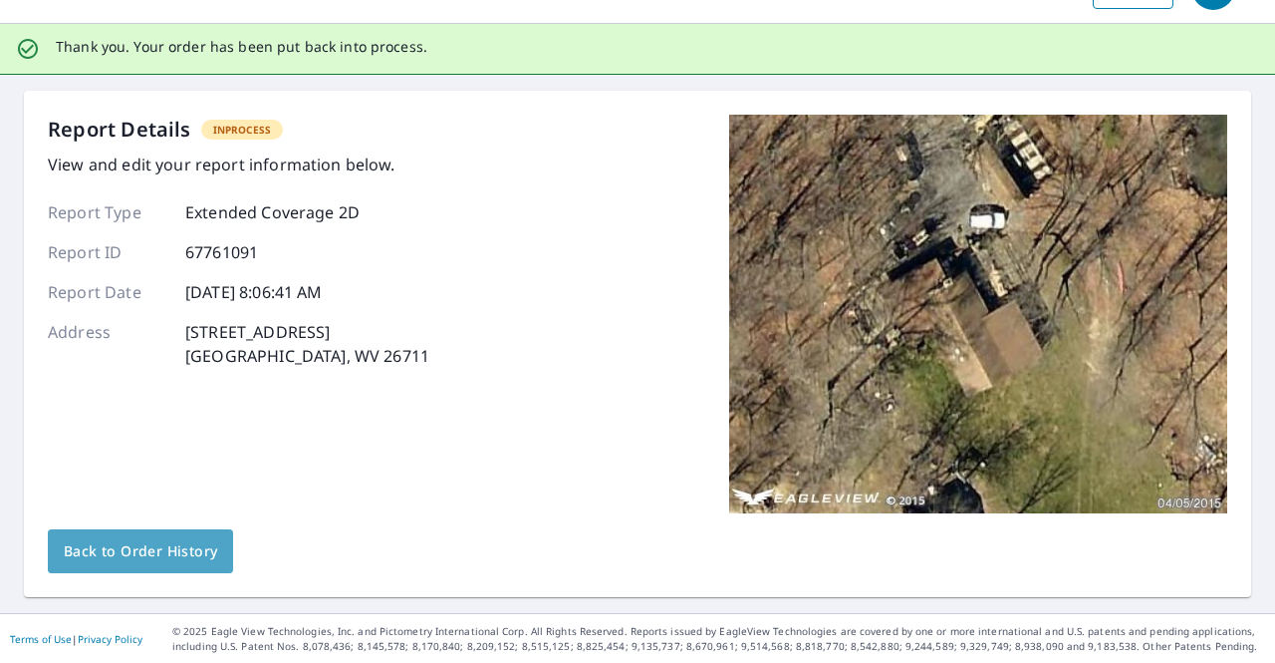
click at [198, 545] on span "Back to Order History" at bounding box center [140, 551] width 153 height 25
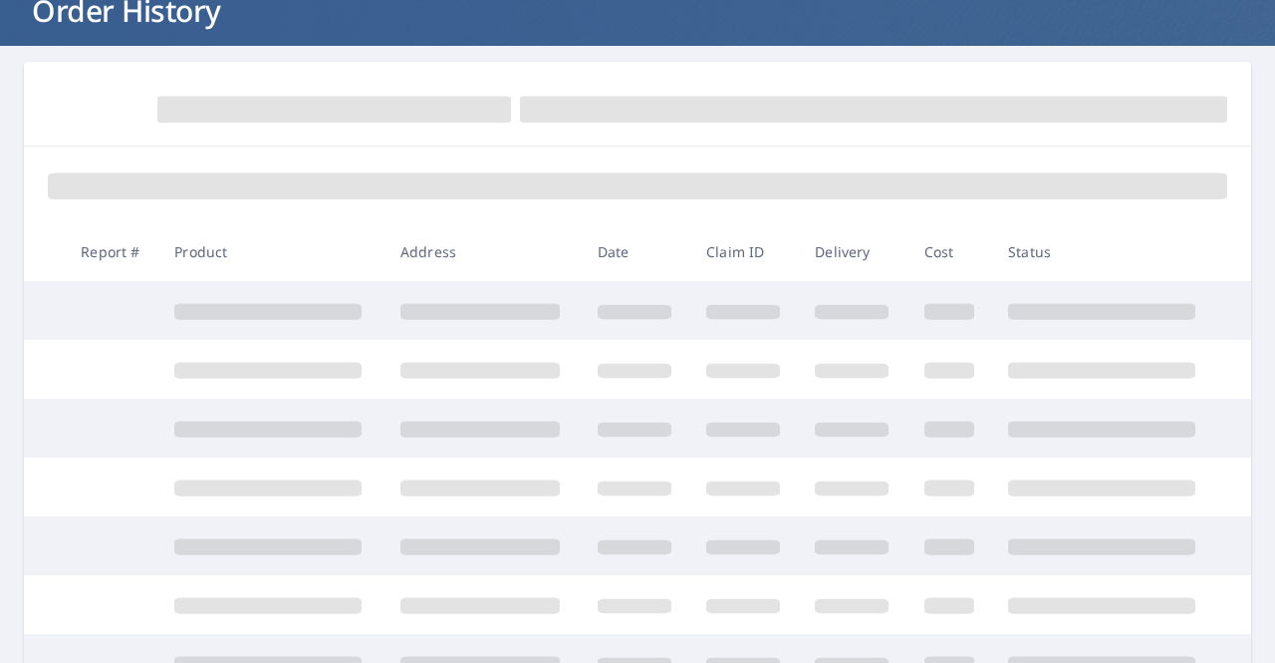
scroll to position [152, 0]
